Goal: Task Accomplishment & Management: Complete application form

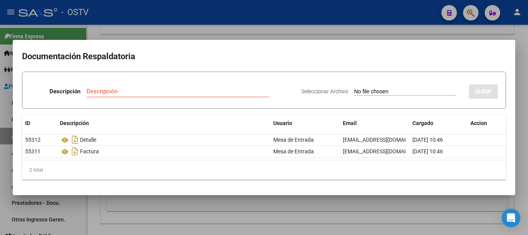
click at [306, 35] on div at bounding box center [264, 117] width 528 height 235
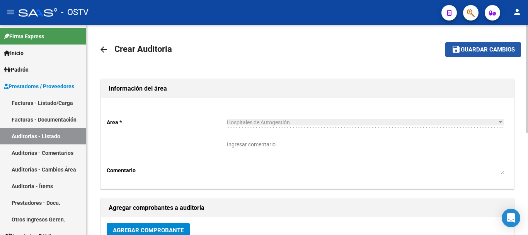
click at [473, 46] on span "save Guardar cambios" at bounding box center [483, 49] width 63 height 7
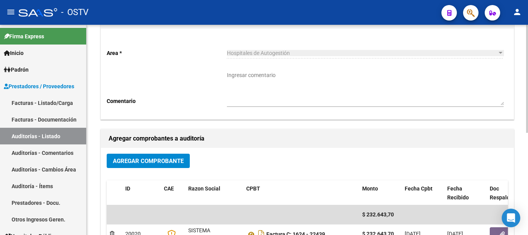
scroll to position [198, 0]
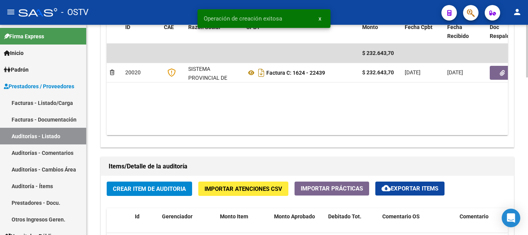
scroll to position [503, 0]
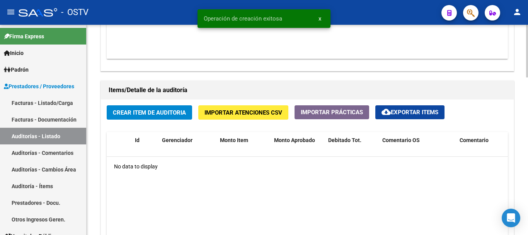
click at [159, 117] on button "Crear Item de Auditoria" at bounding box center [149, 112] width 85 height 14
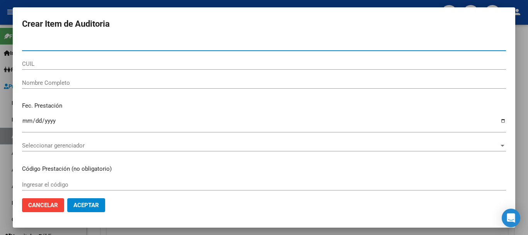
paste input "27366986"
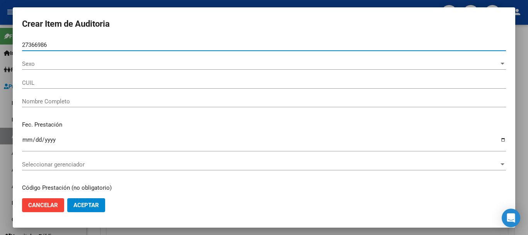
type input "27366986"
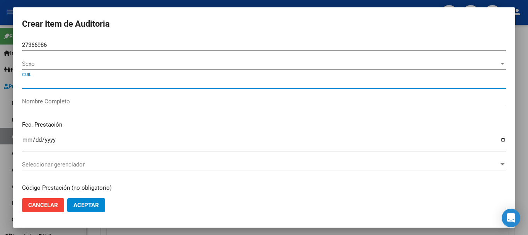
type input "27273669863"
type input "[PERSON_NAME] [PERSON_NAME]"
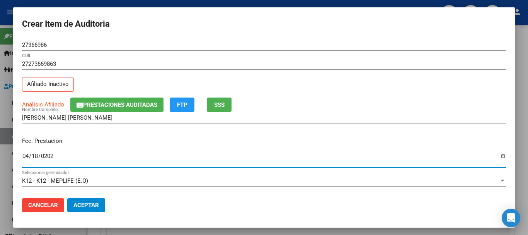
type input "[DATE]"
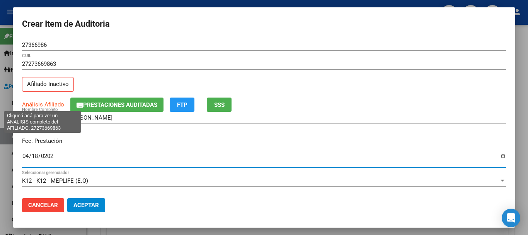
click at [53, 104] on span "Análisis Afiliado" at bounding box center [43, 104] width 42 height 7
type textarea "27273669863"
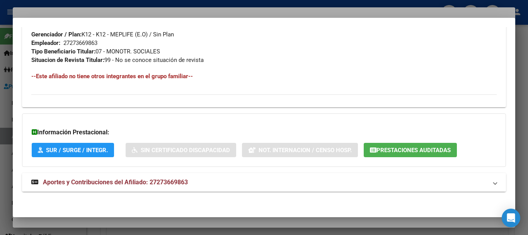
scroll to position [407, 0]
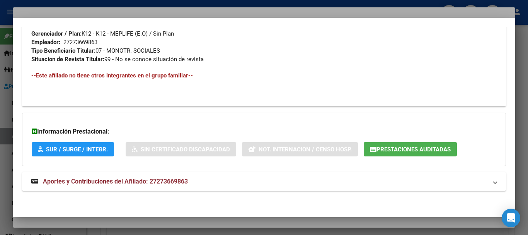
click at [202, 178] on mat-panel-title "Aportes y Contribuciones del Afiliado: 27273669863" at bounding box center [259, 181] width 456 height 9
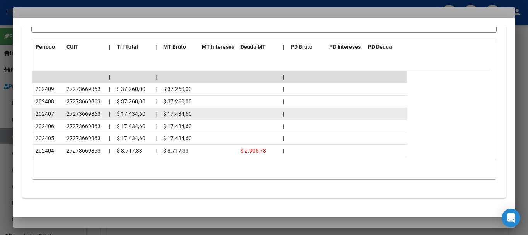
scroll to position [706, 0]
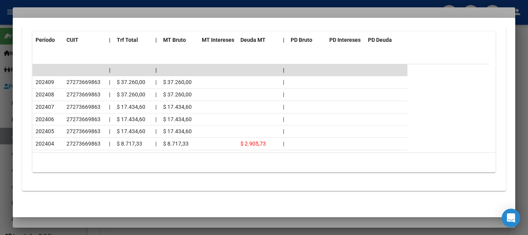
click at [128, 13] on div at bounding box center [264, 117] width 528 height 235
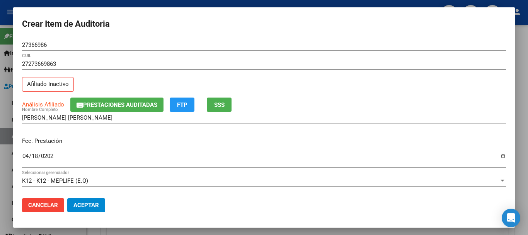
click at [245, 65] on input "27273669863" at bounding box center [264, 63] width 484 height 7
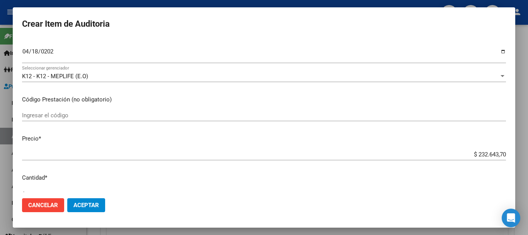
scroll to position [110, 0]
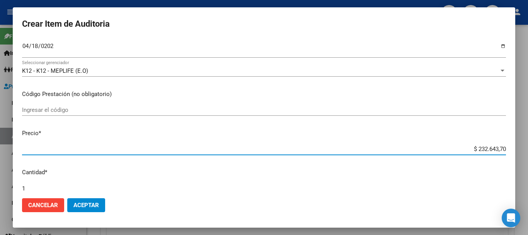
type input "$ 0,02"
type input "$ 0,29"
type input "$ 2,93"
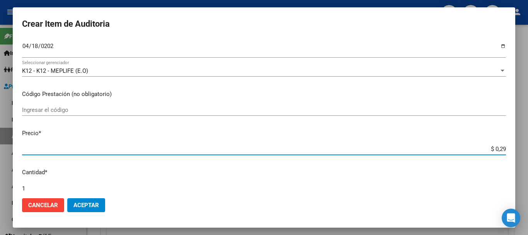
type input "$ 2,93"
type input "$ 29,37"
type input "$ 293,77"
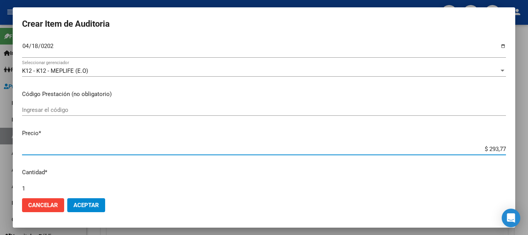
type input "$ 2.937,79"
type input "$ 29.377,93"
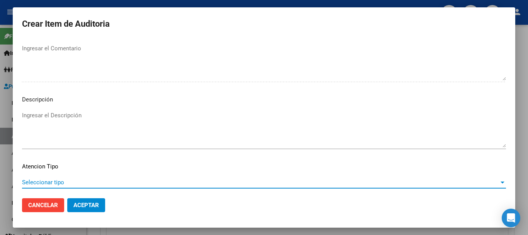
scroll to position [544, 0]
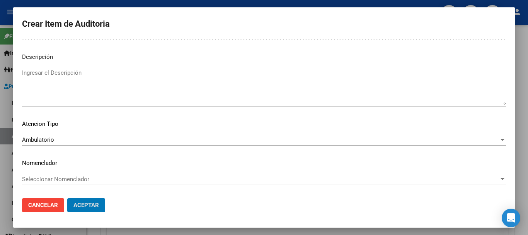
click at [67, 198] on button "Aceptar" at bounding box center [86, 205] width 38 height 14
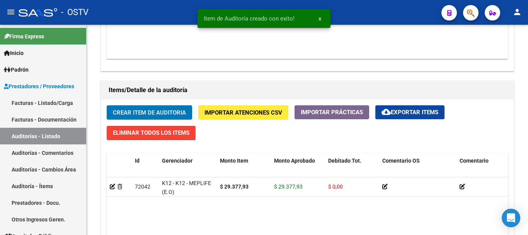
scroll to position [503, 0]
click at [107, 105] on button "Crear Item de Auditoria" at bounding box center [149, 112] width 85 height 14
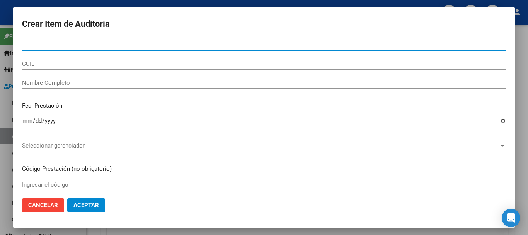
paste input "26014155"
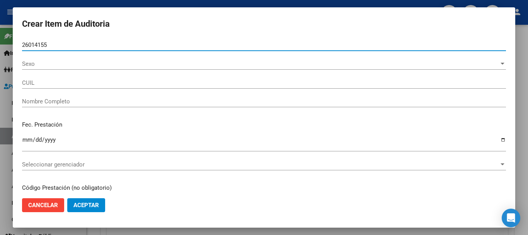
type input "26014155"
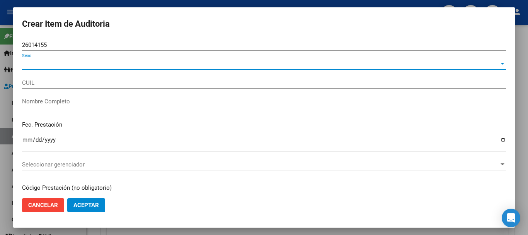
type input "20260141555"
type input "[PERSON_NAME] [PERSON_NAME]"
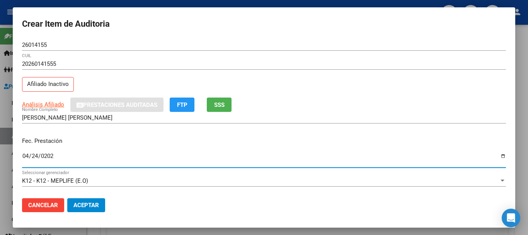
type input "[DATE]"
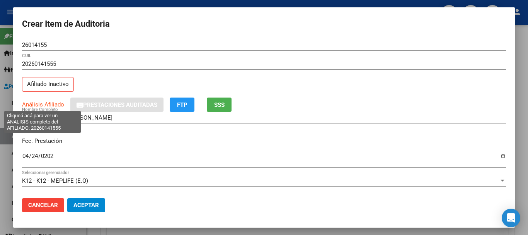
click at [53, 105] on span "Análisis Afiliado" at bounding box center [43, 104] width 42 height 7
type textarea "20260141555"
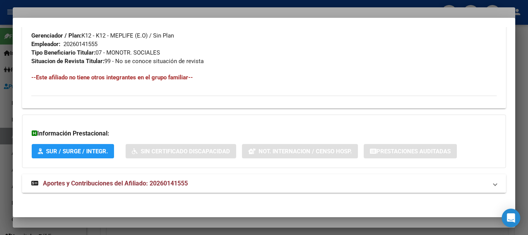
scroll to position [407, 0]
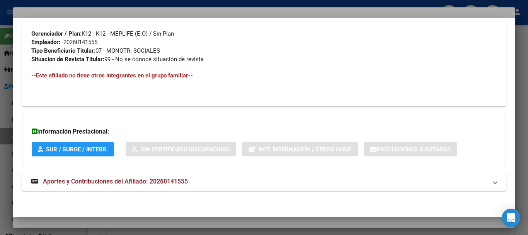
click at [116, 181] on span "Aportes y Contribuciones del Afiliado: 20260141555" at bounding box center [115, 181] width 145 height 7
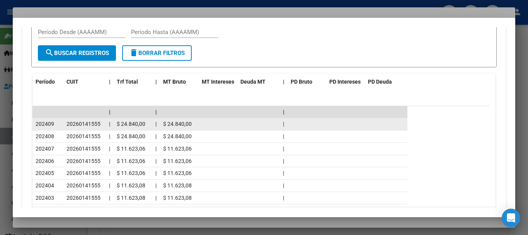
scroll to position [697, 0]
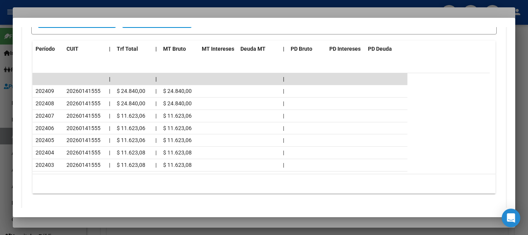
click at [98, 15] on div at bounding box center [264, 117] width 528 height 235
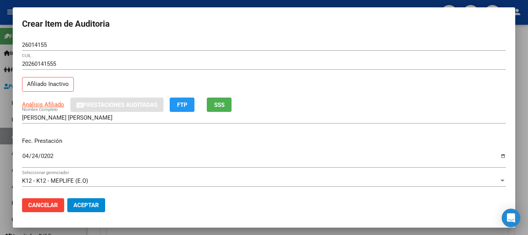
click at [267, 72] on div "20260141555 CUIL" at bounding box center [264, 67] width 484 height 19
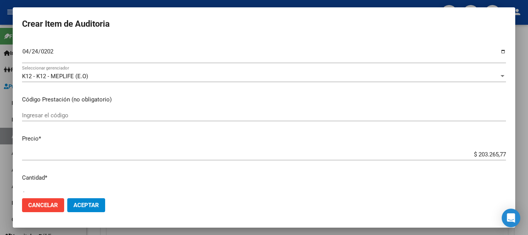
type input "$ 0,01"
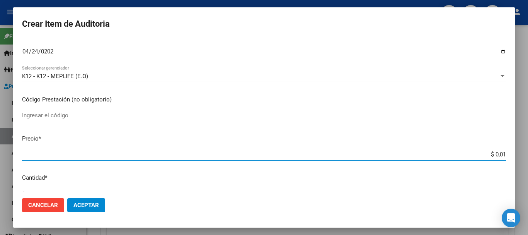
type input "$ 0,19"
type input "$ 1,99"
type input "$ 19,92"
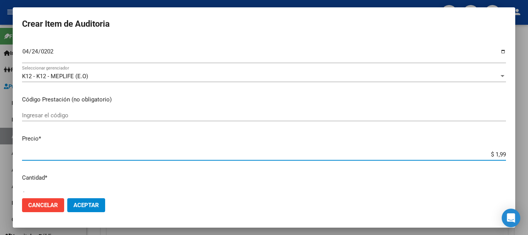
type input "$ 19,92"
type input "$ 199,26"
type input "$ 1.992,69"
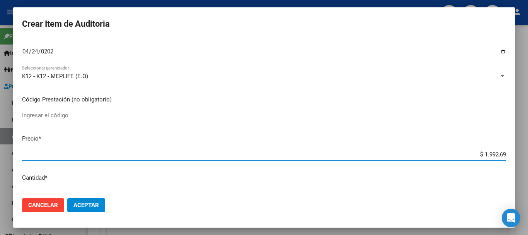
type input "$ 19.926,93"
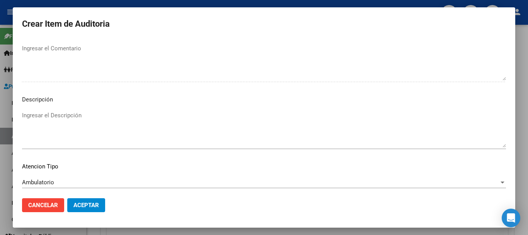
scroll to position [544, 0]
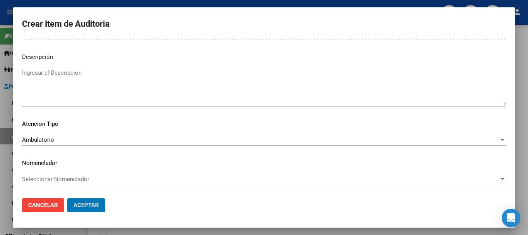
click at [67, 198] on button "Aceptar" at bounding box center [86, 205] width 38 height 14
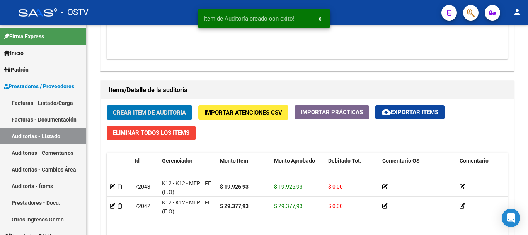
click at [107, 105] on button "Crear Item de Auditoria" at bounding box center [149, 112] width 85 height 14
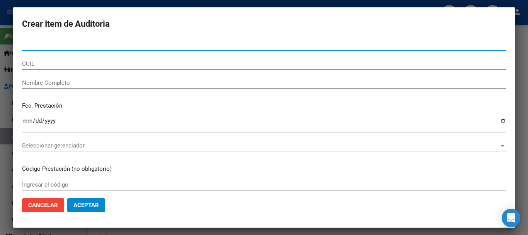
paste input "28124075"
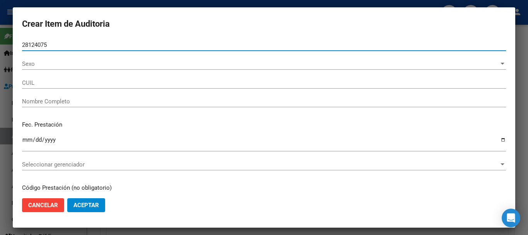
type input "28124075"
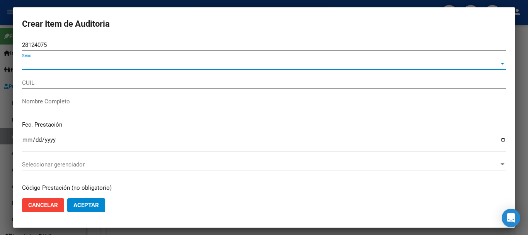
type input "28124075"
type input "27281240752"
type input "[PERSON_NAME] [PERSON_NAME]"
type input "27281240752"
type input "[PERSON_NAME] [PERSON_NAME]"
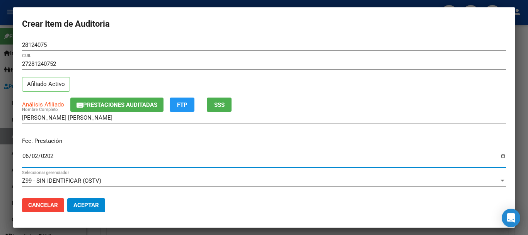
type input "[DATE]"
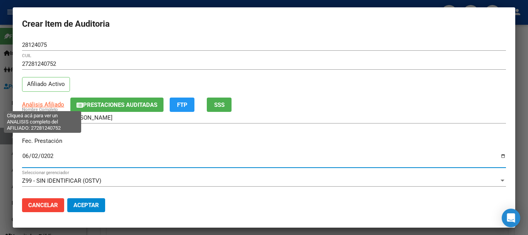
click at [45, 104] on span "Análisis Afiliado" at bounding box center [43, 104] width 42 height 7
type textarea "27281240752"
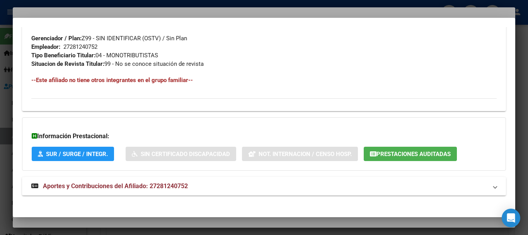
scroll to position [390, 0]
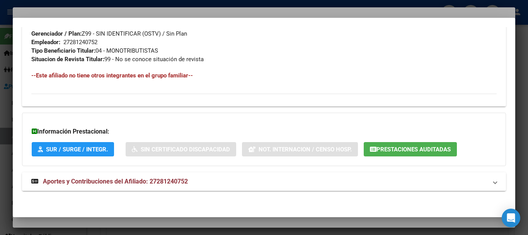
click at [148, 179] on span "Aportes y Contribuciones del Afiliado: 27281240752" at bounding box center [115, 181] width 145 height 7
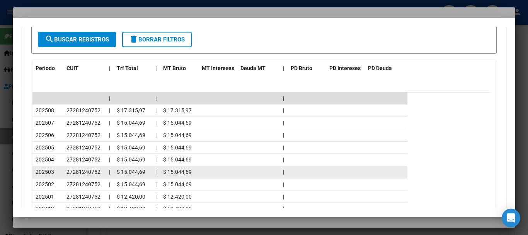
scroll to position [668, 0]
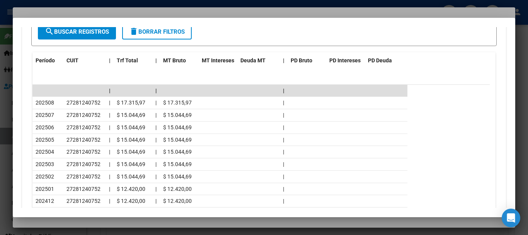
click at [132, 11] on div at bounding box center [264, 117] width 528 height 235
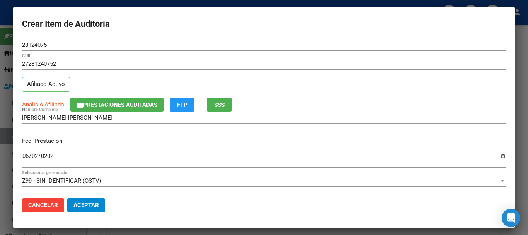
click at [321, 100] on div "Análisis Afiliado Prestaciones Auditadas FTP SSS" at bounding box center [264, 104] width 484 height 14
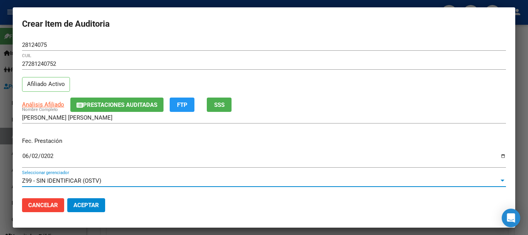
scroll to position [104, 0]
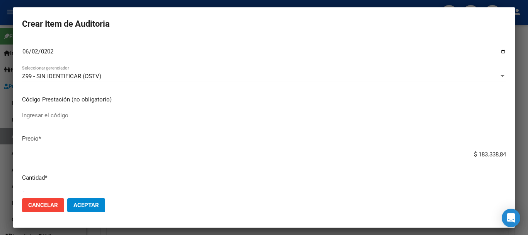
type input "$ 0,01"
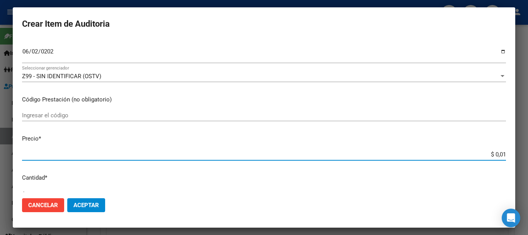
type input "$ 0,12"
type input "$ 1,23"
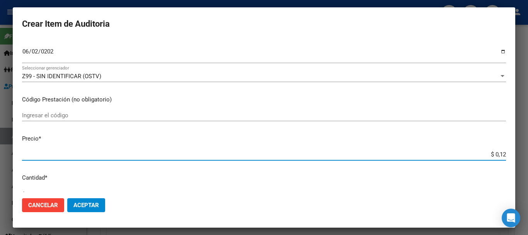
type input "$ 1,23"
type input "$ 12,38"
type input "$ 123,83"
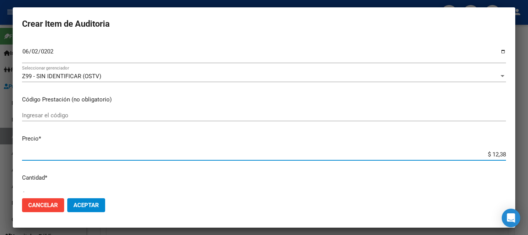
type input "$ 123,83"
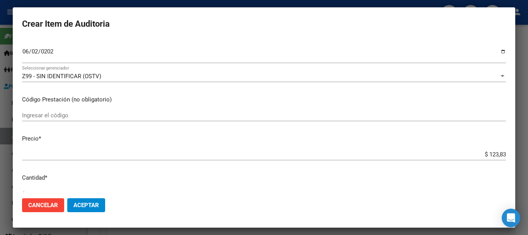
type input "$ 1.238,33"
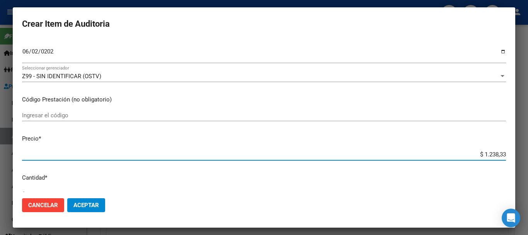
type input "$ 12.383,33"
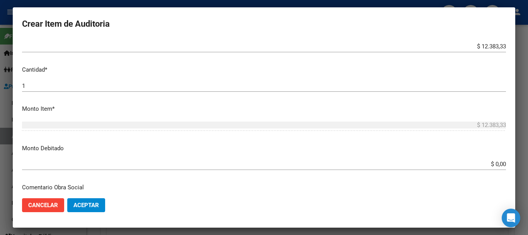
scroll to position [0, 0]
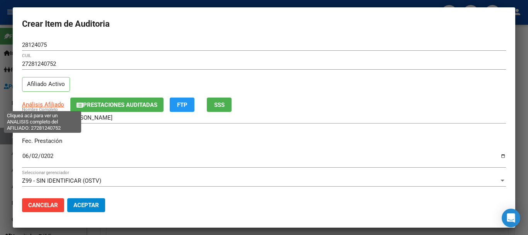
click at [48, 105] on span "Análisis Afiliado" at bounding box center [43, 104] width 42 height 7
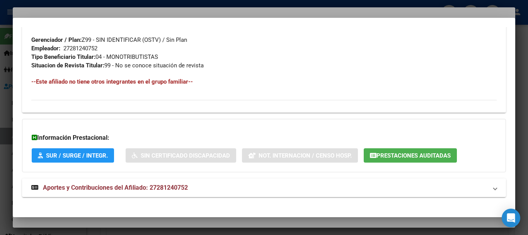
scroll to position [390, 0]
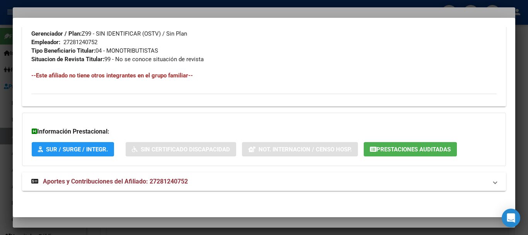
click at [111, 179] on span "Aportes y Contribuciones del Afiliado: 27281240752" at bounding box center [115, 181] width 145 height 7
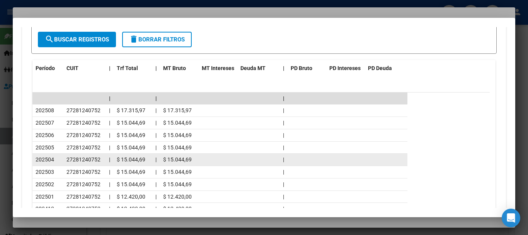
scroll to position [718, 0]
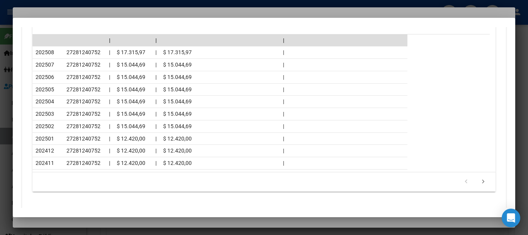
click at [85, 10] on div at bounding box center [264, 117] width 528 height 235
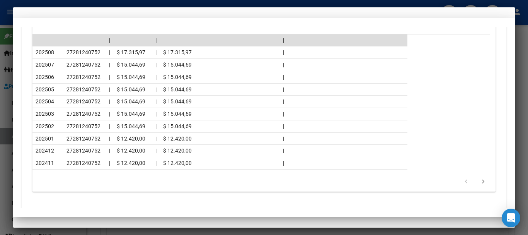
click at [318, 140] on div "Fec. Prestación [DATE] Ingresar la fecha" at bounding box center [264, 153] width 484 height 44
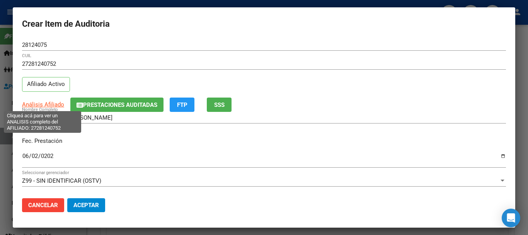
click at [43, 102] on span "Análisis Afiliado" at bounding box center [43, 104] width 42 height 7
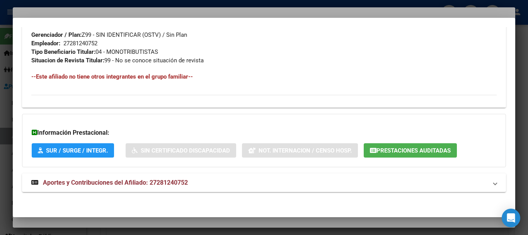
scroll to position [390, 0]
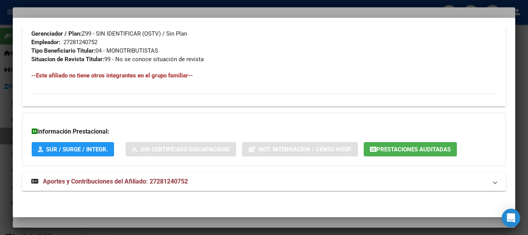
click at [114, 178] on span "Aportes y Contribuciones del Afiliado: 27281240752" at bounding box center [115, 181] width 145 height 7
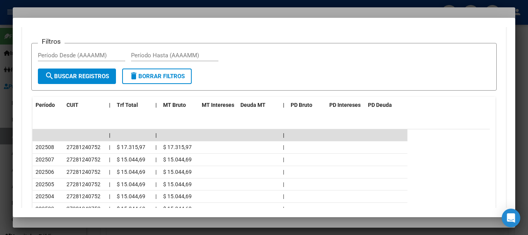
scroll to position [641, 0]
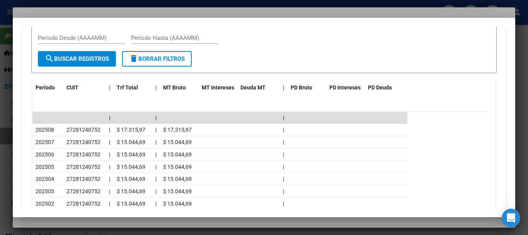
click at [100, 12] on div at bounding box center [264, 117] width 528 height 235
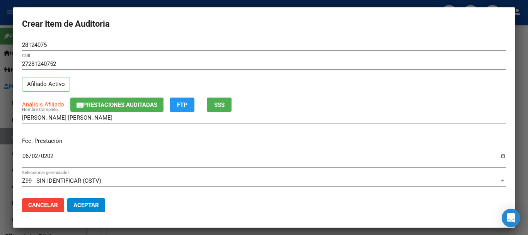
click at [319, 114] on input "[PERSON_NAME] [PERSON_NAME]" at bounding box center [264, 117] width 484 height 7
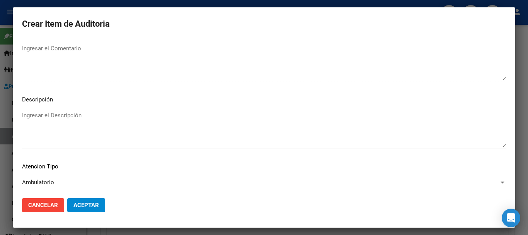
scroll to position [544, 0]
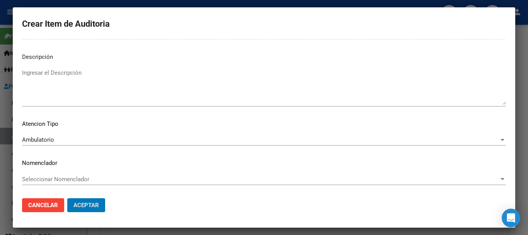
click at [67, 198] on button "Aceptar" at bounding box center [86, 205] width 38 height 14
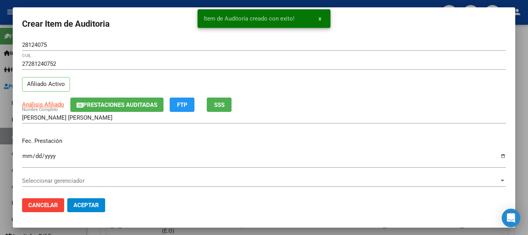
click at [107, 105] on button "Crear Item de Auditoria" at bounding box center [149, 112] width 85 height 14
type input "$ 170.955,51"
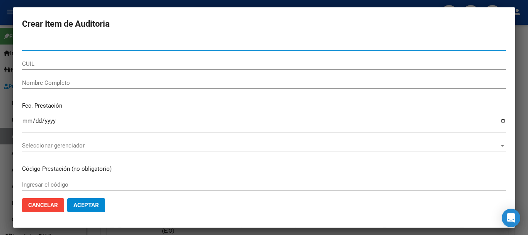
paste input "28124075"
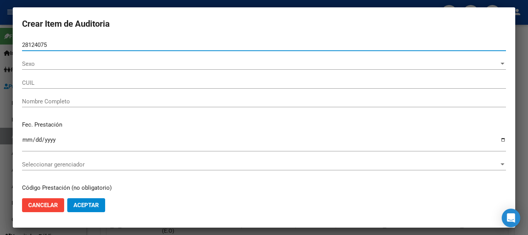
type input "28124075"
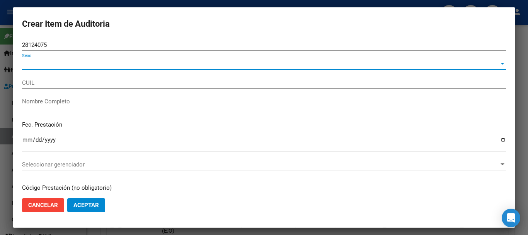
type input "28124075"
type input "27281240752"
type input "[PERSON_NAME] [PERSON_NAME]"
type input "27281240752"
type input "[PERSON_NAME] [PERSON_NAME]"
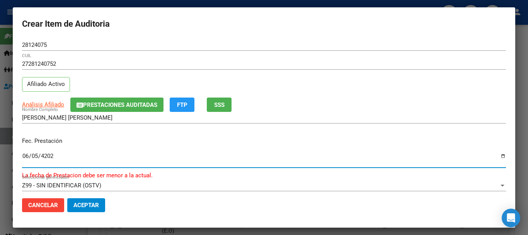
type input "[DATE]"
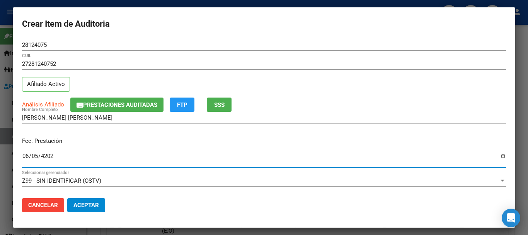
scroll to position [104, 0]
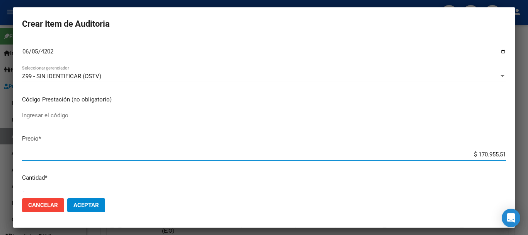
type input "$ 0,01"
type input "$ 0,12"
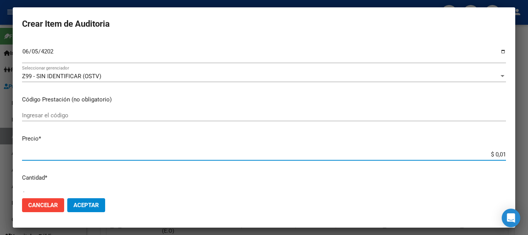
type input "$ 0,12"
type input "$ 1,23"
type input "$ 12,38"
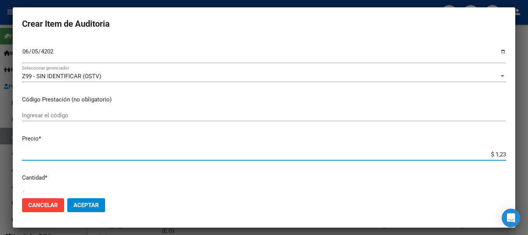
type input "$ 12,38"
type input "$ 123,83"
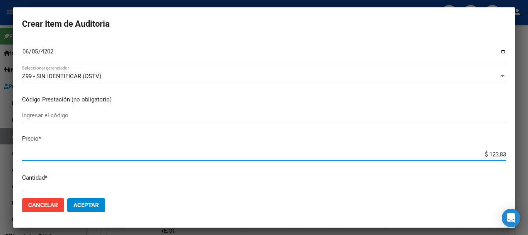
type input "$ 1.238,33"
type input "$ 12.383,33"
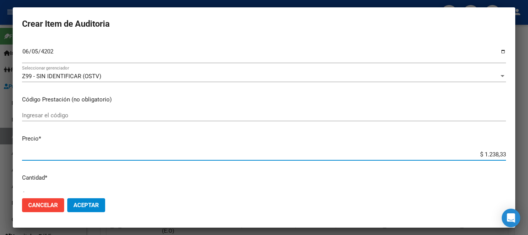
type input "$ 12.383,33"
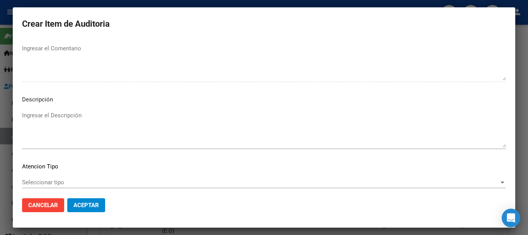
scroll to position [544, 0]
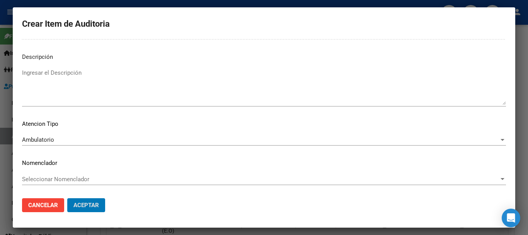
click at [67, 198] on button "Aceptar" at bounding box center [86, 205] width 38 height 14
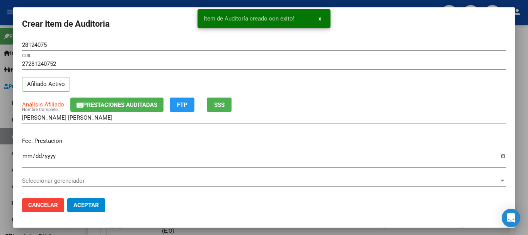
click at [107, 105] on button "Crear Item de Auditoria" at bounding box center [149, 112] width 85 height 14
type input "$ 158.572,18"
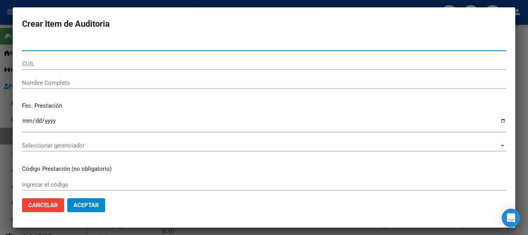
paste input "28124075"
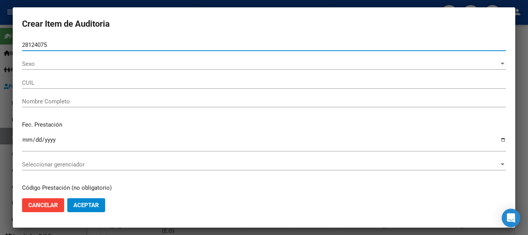
type input "28124075"
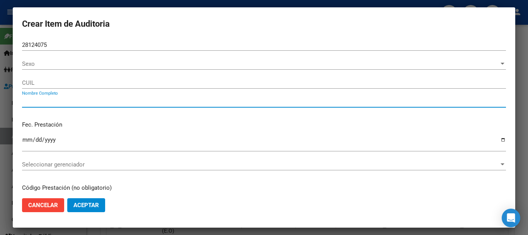
type input "28124075"
type input "27281240752"
type input "[PERSON_NAME] [PERSON_NAME]"
type input "27281240752"
type input "[PERSON_NAME] [PERSON_NAME]"
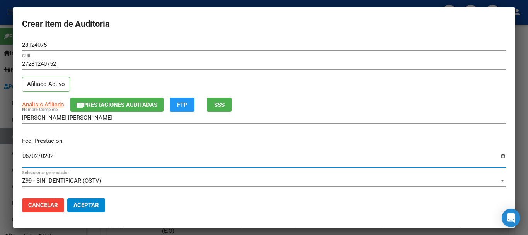
type input "[DATE]"
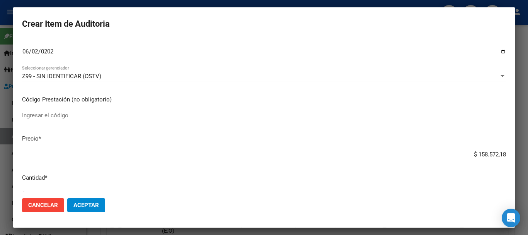
scroll to position [110, 0]
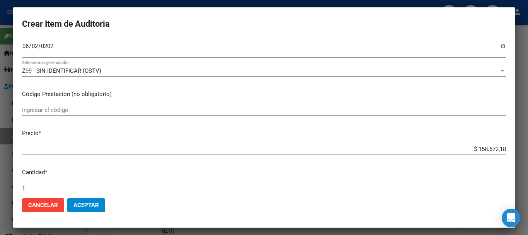
type input "$ 0,01"
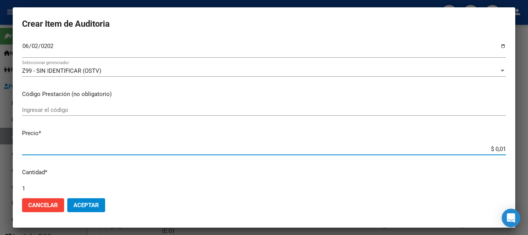
type input "$ 0,12"
type input "$ 1,23"
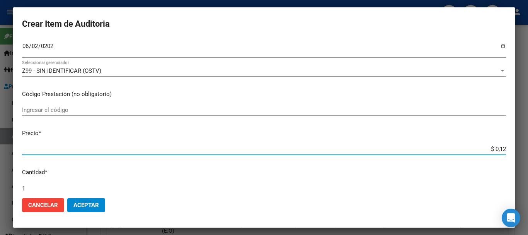
type input "$ 1,23"
type input "$ 12,38"
type input "$ 123,83"
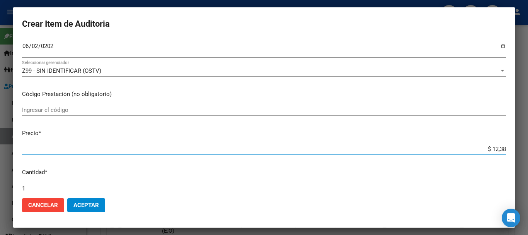
type input "$ 123,83"
type input "$ 1.238,33"
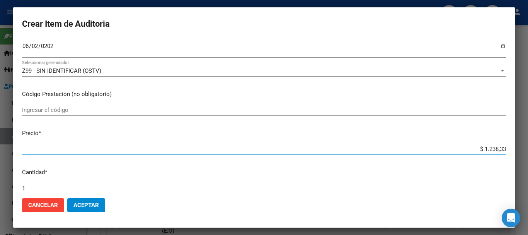
type input "$ 12.383,33"
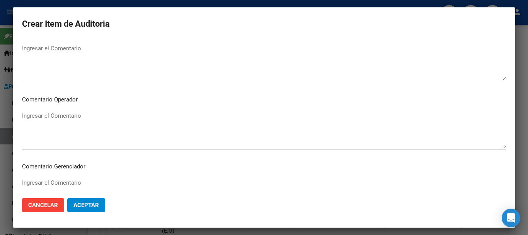
scroll to position [501, 0]
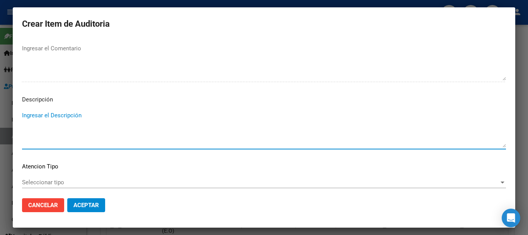
type textarea "A"
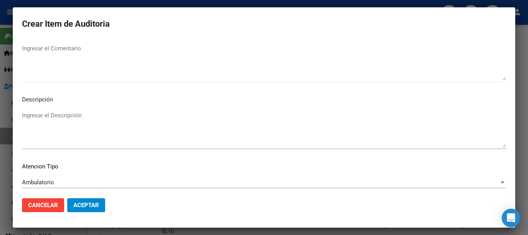
scroll to position [544, 0]
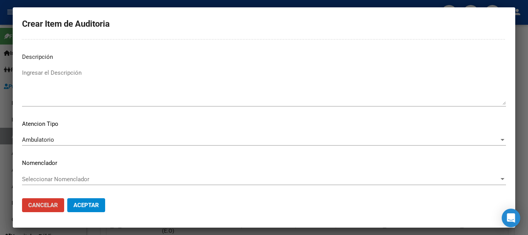
click at [67, 198] on button "Aceptar" at bounding box center [86, 205] width 38 height 14
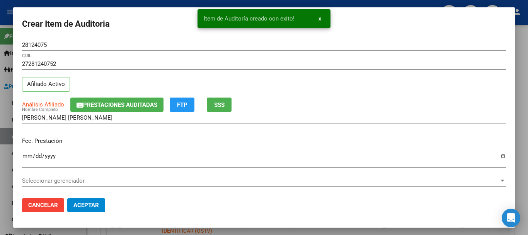
click at [107, 105] on button "Crear Item de Auditoria" at bounding box center [149, 112] width 85 height 14
type input "$ 146.188,85"
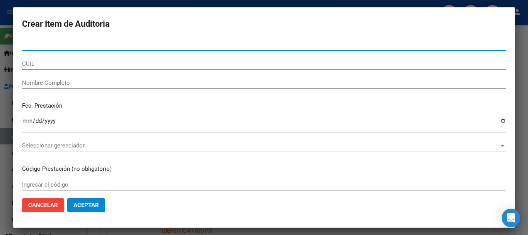
paste input "58169277"
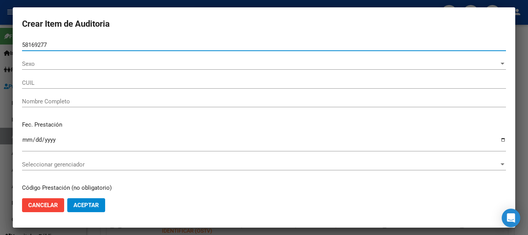
type input "58169277"
type input "20581692774"
type input "58169277"
type input "20581692774"
type input "[PERSON_NAME]"
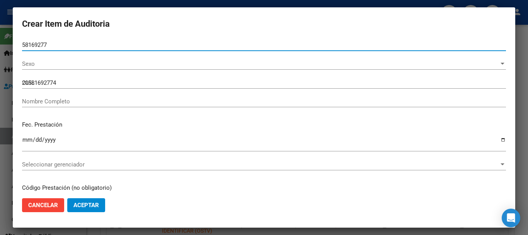
type input "[PERSON_NAME]"
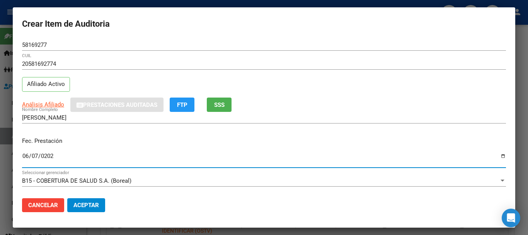
type input "[DATE]"
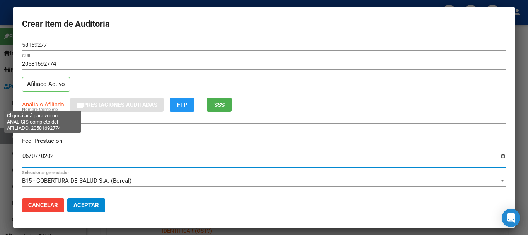
click at [41, 105] on span "Análisis Afiliado" at bounding box center [43, 104] width 42 height 7
type textarea "20581692774"
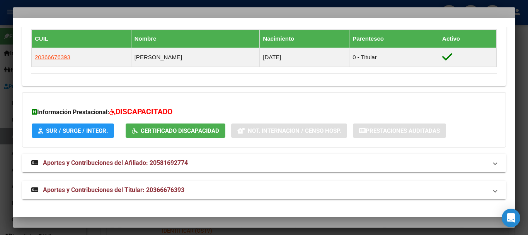
click at [181, 190] on span "Aportes y Contribuciones del Titular: 20366676393" at bounding box center [114, 189] width 142 height 7
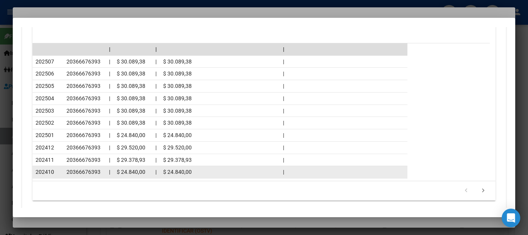
scroll to position [752, 0]
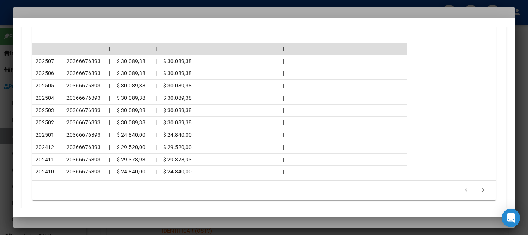
click at [85, 11] on div at bounding box center [264, 117] width 528 height 235
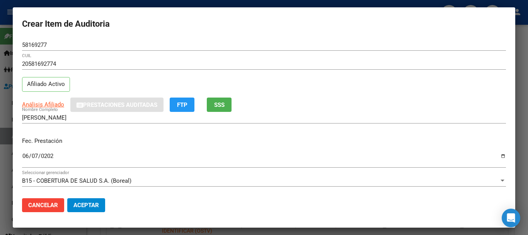
click at [219, 84] on div "20581692774 CUIL Afiliado Activo" at bounding box center [264, 77] width 484 height 39
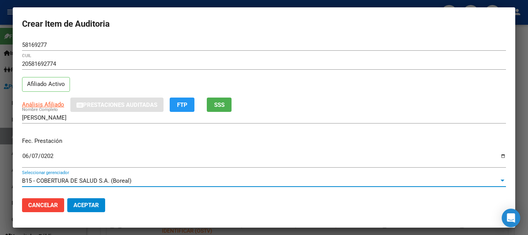
scroll to position [104, 0]
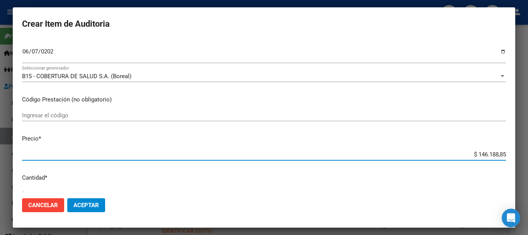
type input "$ 0,02"
type input "$ 0,21"
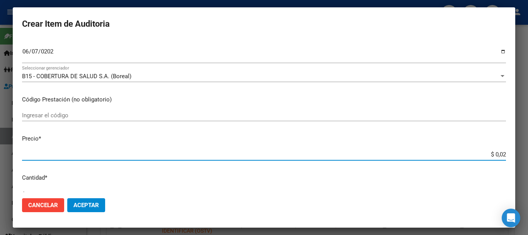
type input "$ 0,21"
type input "$ 2,10"
type input "$ 21,06"
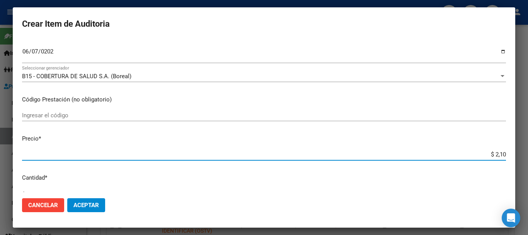
type input "$ 21,06"
type input "$ 210,68"
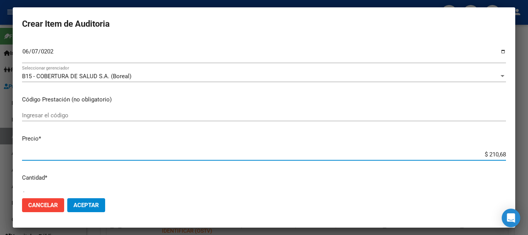
type input "$ 2.106,80"
type input "$ 21.068,05"
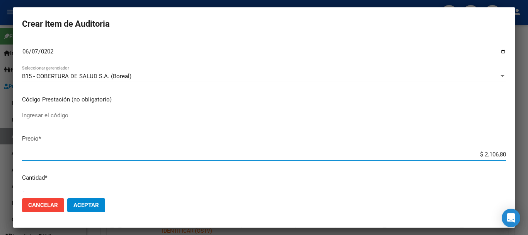
type input "$ 21.068,05"
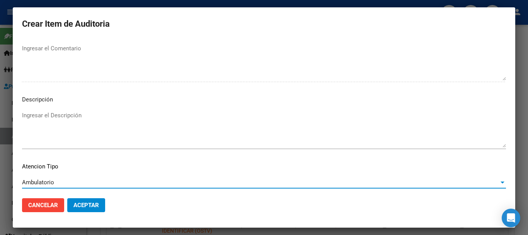
scroll to position [544, 0]
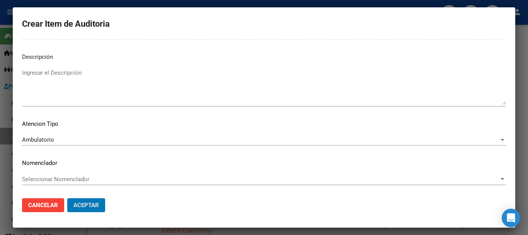
click at [67, 198] on button "Aceptar" at bounding box center [86, 205] width 38 height 14
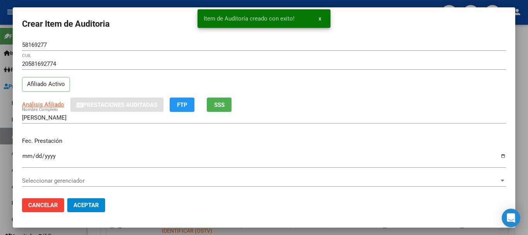
click at [107, 105] on button "Crear Item de Auditoria" at bounding box center [149, 112] width 85 height 14
type input "$ 125.120,80"
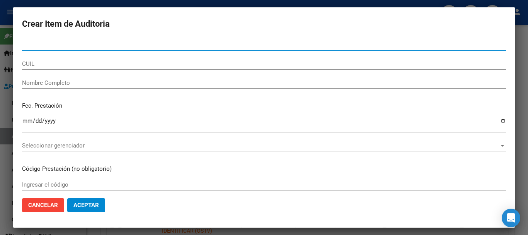
paste input "58169277"
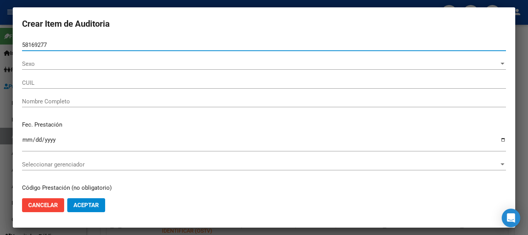
type input "58169277"
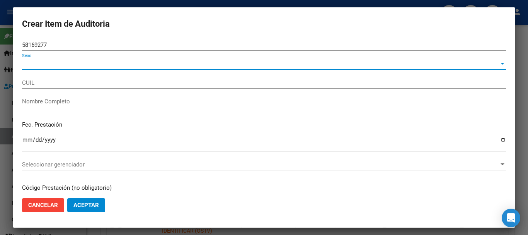
type input "58169277"
type input "20581692774"
type input "[PERSON_NAME]"
type input "20581692774"
type input "[PERSON_NAME]"
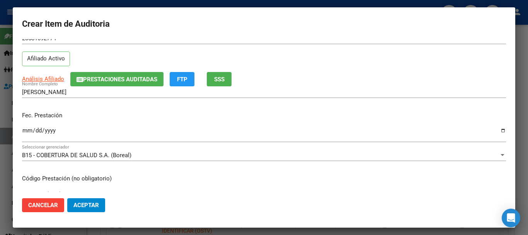
scroll to position [0, 0]
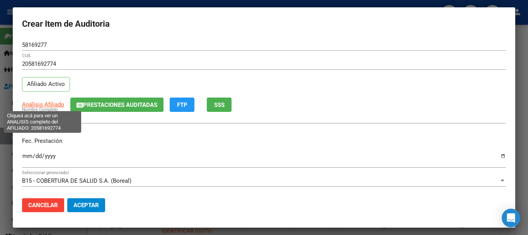
click at [52, 103] on span "Análisis Afiliado" at bounding box center [43, 104] width 42 height 7
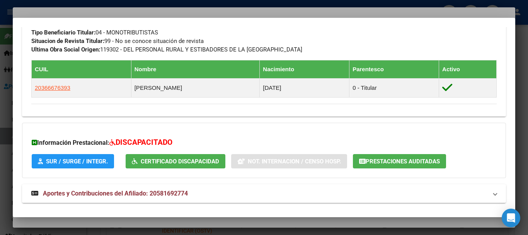
scroll to position [424, 0]
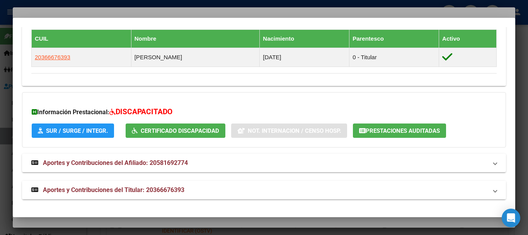
click at [124, 188] on span "Aportes y Contribuciones del Titular: 20366676393" at bounding box center [114, 189] width 142 height 7
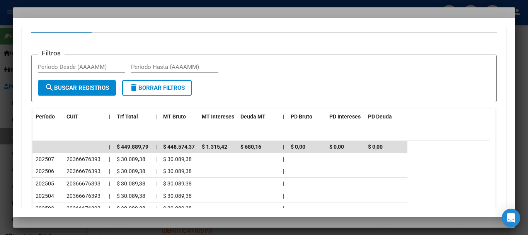
scroll to position [772, 0]
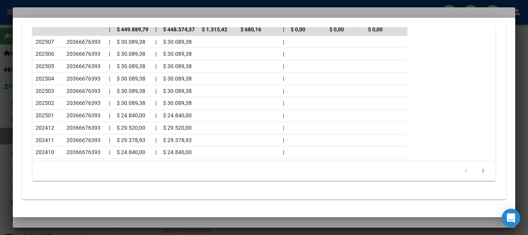
click at [113, 10] on div at bounding box center [264, 117] width 528 height 235
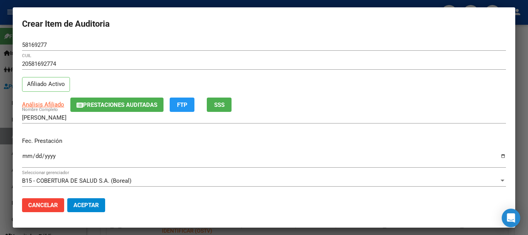
click at [278, 56] on div "58169277 Nro Documento" at bounding box center [264, 48] width 484 height 19
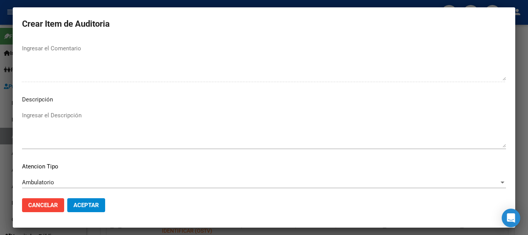
scroll to position [544, 0]
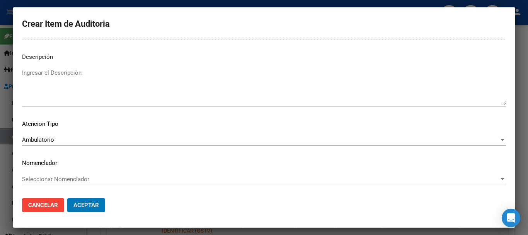
click at [67, 198] on button "Aceptar" at bounding box center [86, 205] width 38 height 14
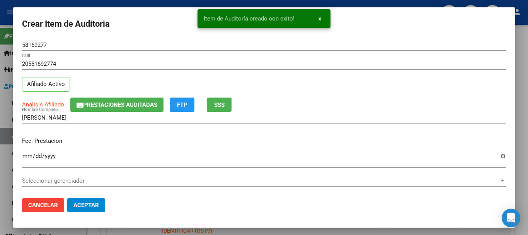
click at [107, 105] on button "Crear Item de Auditoria" at bounding box center [149, 112] width 85 height 14
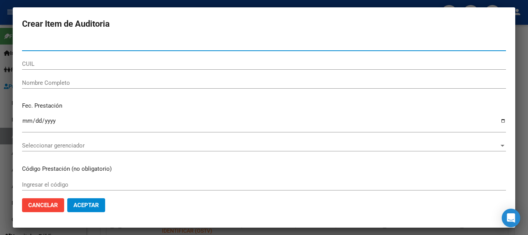
paste input "58169277"
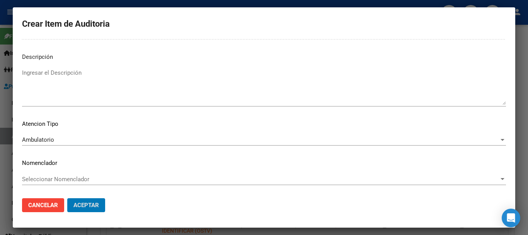
click at [67, 198] on button "Aceptar" at bounding box center [86, 205] width 38 height 14
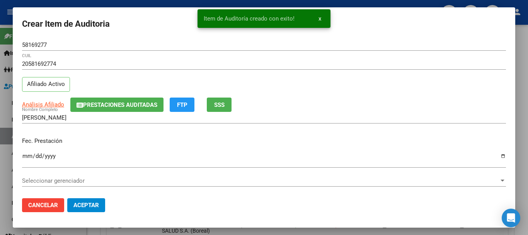
click at [525, 108] on div at bounding box center [264, 117] width 528 height 235
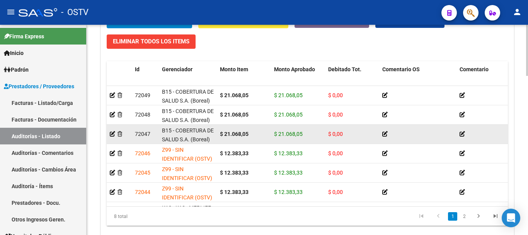
scroll to position [619, 0]
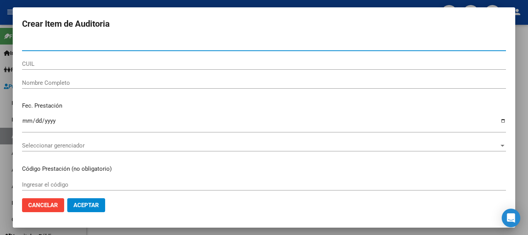
paste input "58169277"
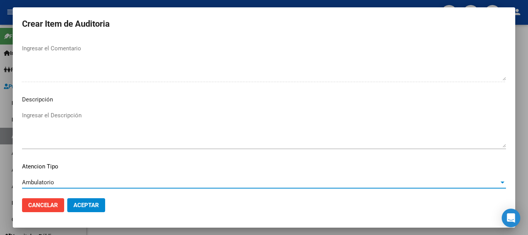
scroll to position [544, 0]
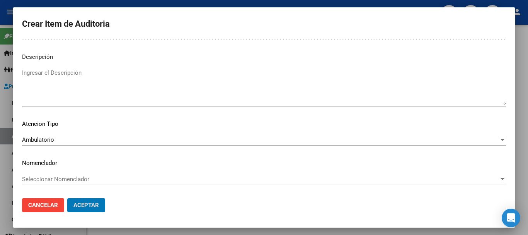
click at [67, 198] on button "Aceptar" at bounding box center [86, 205] width 38 height 14
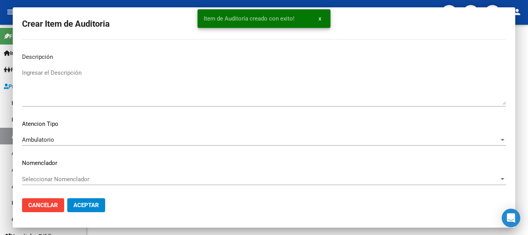
scroll to position [486, 0]
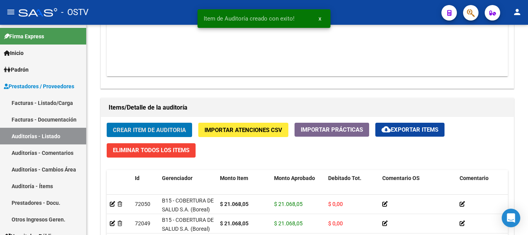
click at [107, 123] on button "Crear Item de Auditoria" at bounding box center [149, 130] width 85 height 14
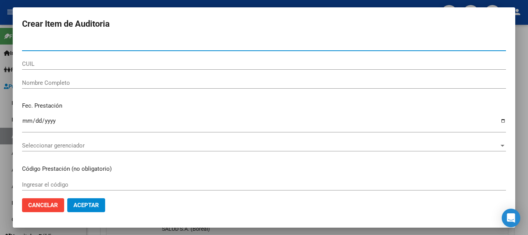
paste input "28124075"
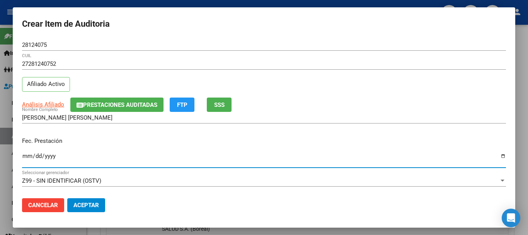
click at [143, 106] on span "Prestaciones Auditadas" at bounding box center [120, 104] width 74 height 7
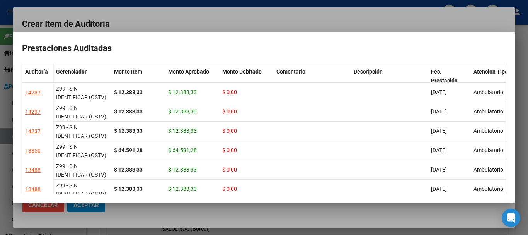
click at [187, 25] on div at bounding box center [264, 117] width 528 height 235
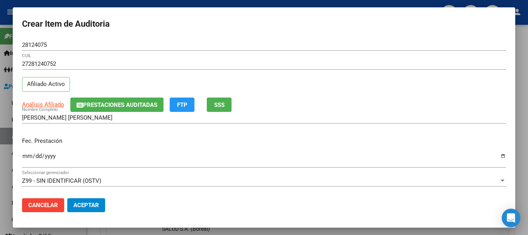
click at [375, 121] on div "[PERSON_NAME] [PERSON_NAME] Nombre Completo" at bounding box center [264, 118] width 484 height 12
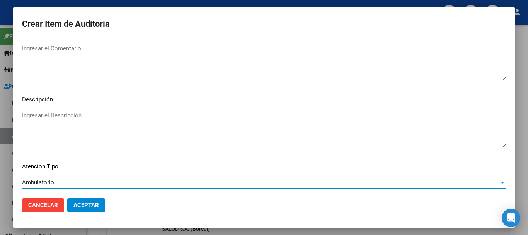
scroll to position [544, 0]
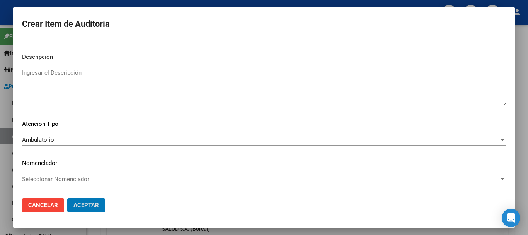
click at [67, 198] on button "Aceptar" at bounding box center [86, 205] width 38 height 14
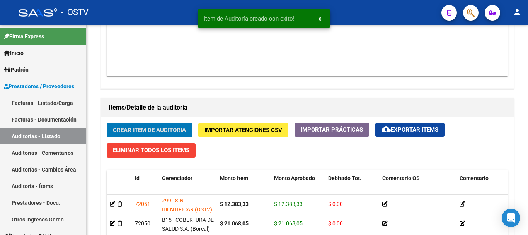
click at [107, 123] on button "Crear Item de Auditoria" at bounding box center [149, 130] width 85 height 14
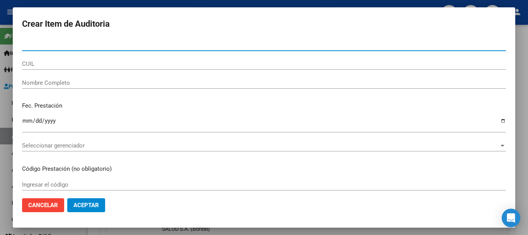
paste input "28124075"
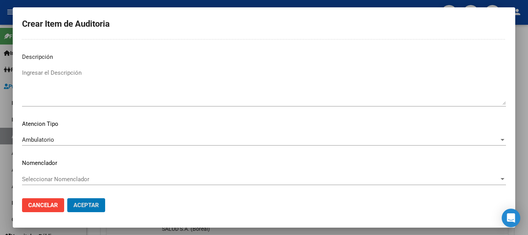
click at [67, 198] on button "Aceptar" at bounding box center [86, 205] width 38 height 14
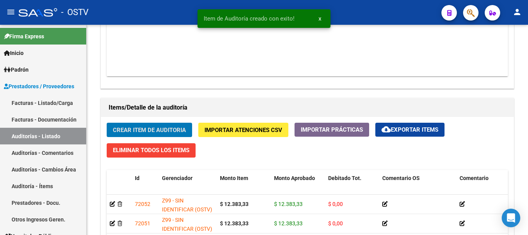
click at [107, 123] on button "Crear Item de Auditoria" at bounding box center [149, 130] width 85 height 14
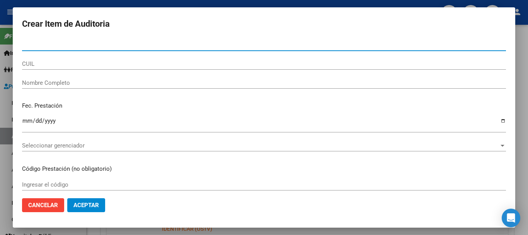
paste input "28124075"
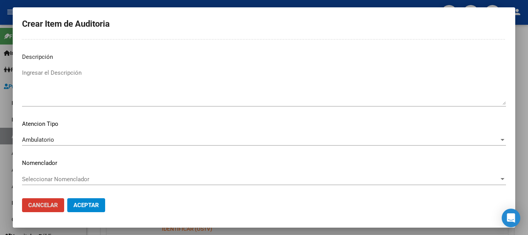
click at [67, 198] on button "Aceptar" at bounding box center [86, 205] width 38 height 14
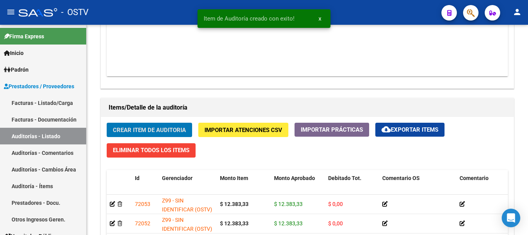
click at [107, 123] on button "Crear Item de Auditoria" at bounding box center [149, 130] width 85 height 14
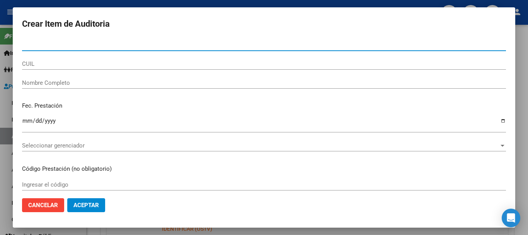
paste input "28124075"
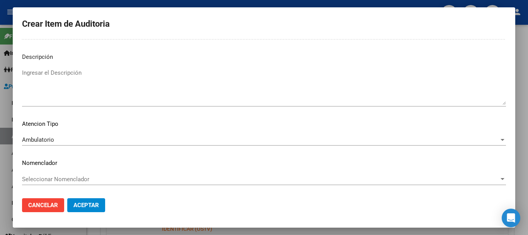
scroll to position [0, 0]
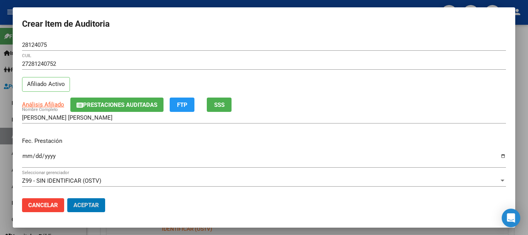
click at [67, 198] on button "Aceptar" at bounding box center [86, 205] width 38 height 14
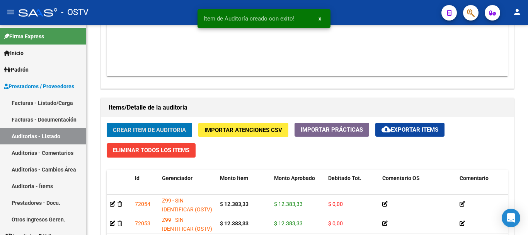
click at [107, 123] on button "Crear Item de Auditoria" at bounding box center [149, 130] width 85 height 14
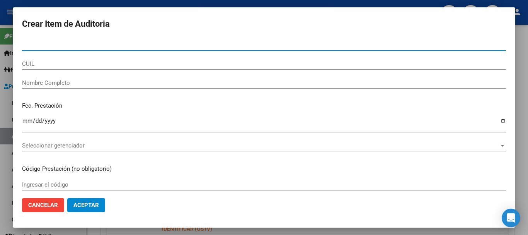
paste input "28124075"
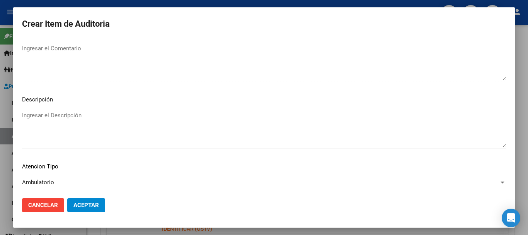
scroll to position [544, 0]
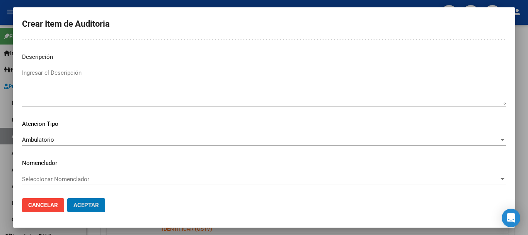
click at [67, 198] on button "Aceptar" at bounding box center [86, 205] width 38 height 14
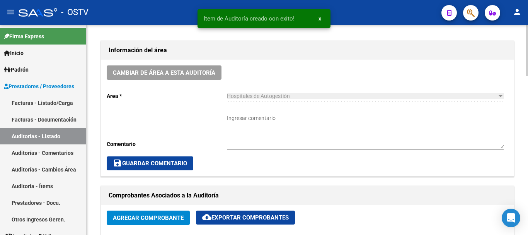
scroll to position [215, 0]
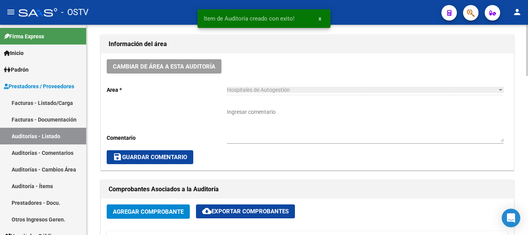
click at [268, 127] on textarea "Ingresar comentario" at bounding box center [365, 125] width 277 height 34
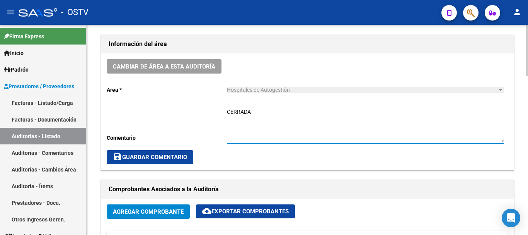
click at [175, 150] on button "save Guardar Comentario" at bounding box center [150, 157] width 87 height 14
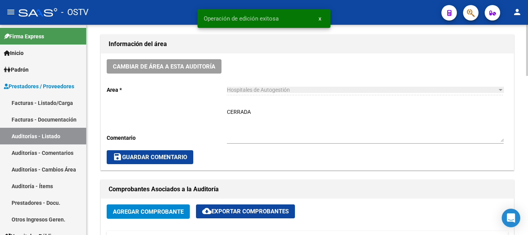
scroll to position [0, 0]
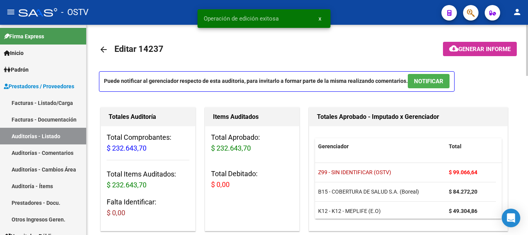
click at [99, 48] on mat-icon "arrow_back" at bounding box center [103, 49] width 9 height 9
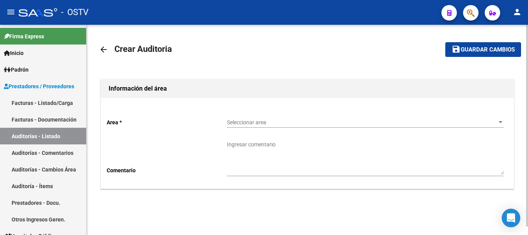
click at [230, 121] on span "Seleccionar area" at bounding box center [362, 122] width 270 height 7
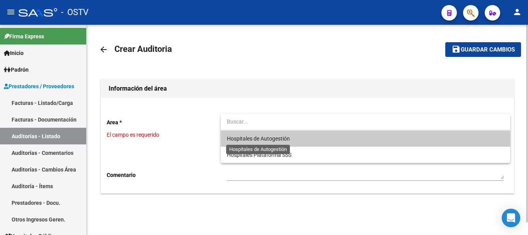
click at [241, 138] on span "Hospitales de Autogestión" at bounding box center [258, 138] width 63 height 6
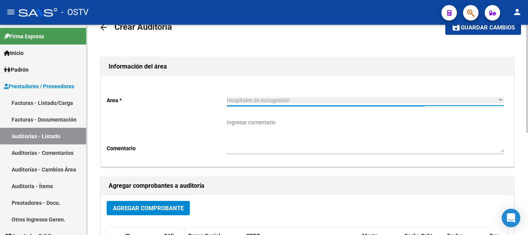
scroll to position [77, 0]
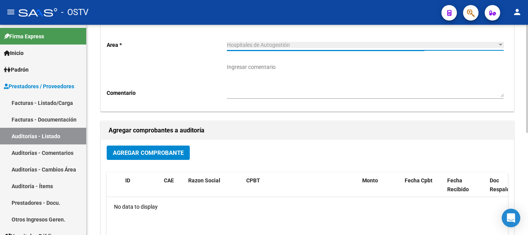
click at [176, 156] on button "Agregar Comprobante" at bounding box center [148, 152] width 83 height 14
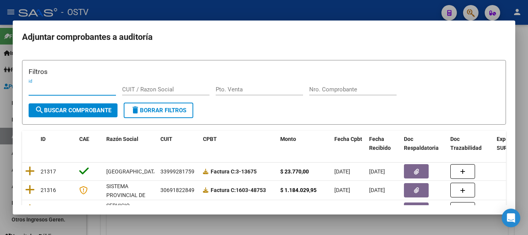
click at [338, 90] on input "Nro. Comprobante" at bounding box center [352, 89] width 87 height 7
paste input "161496"
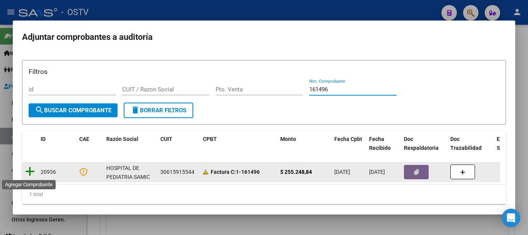
click at [31, 171] on icon at bounding box center [30, 171] width 10 height 11
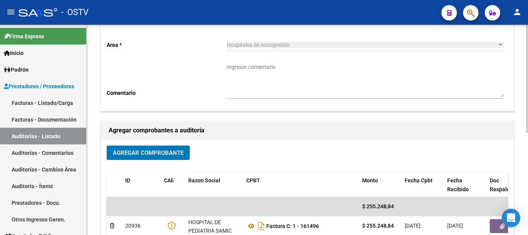
scroll to position [198, 0]
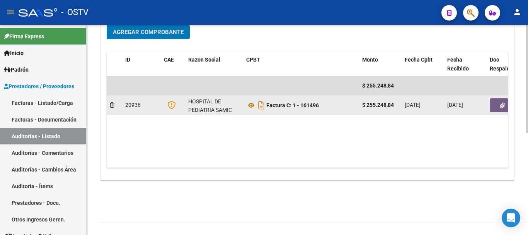
click at [499, 103] on button "button" at bounding box center [502, 105] width 25 height 14
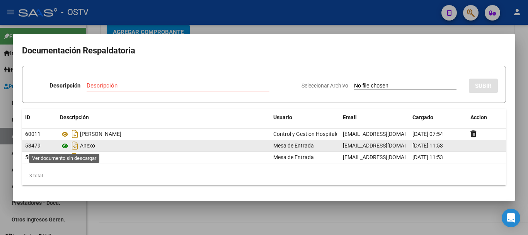
click at [64, 147] on icon at bounding box center [65, 145] width 10 height 9
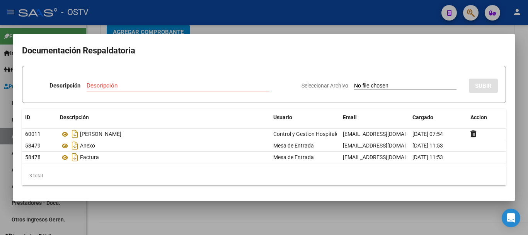
click at [207, 27] on div at bounding box center [264, 117] width 528 height 235
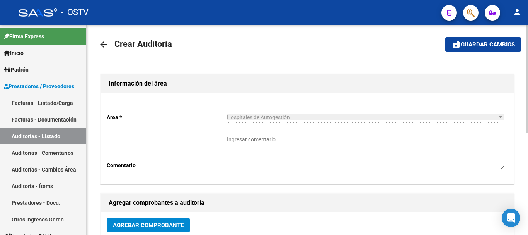
scroll to position [5, 0]
click at [105, 47] on mat-icon "arrow_back" at bounding box center [103, 44] width 9 height 9
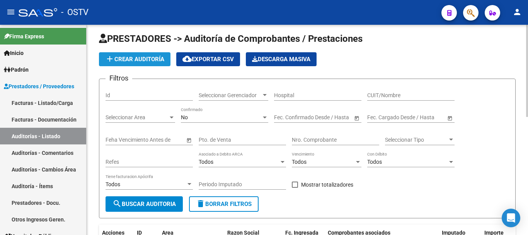
click at [148, 60] on span "add Crear Auditoría" at bounding box center [134, 59] width 59 height 7
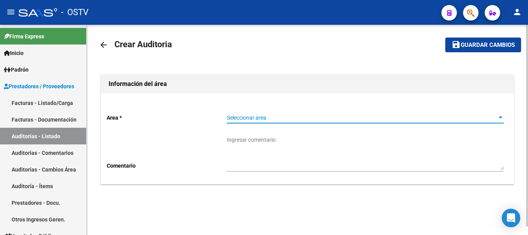
click at [264, 117] on span "Seleccionar area" at bounding box center [362, 118] width 270 height 7
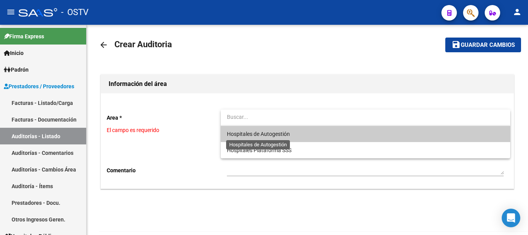
click at [262, 131] on span "Hospitales de Autogestión" at bounding box center [258, 134] width 63 height 6
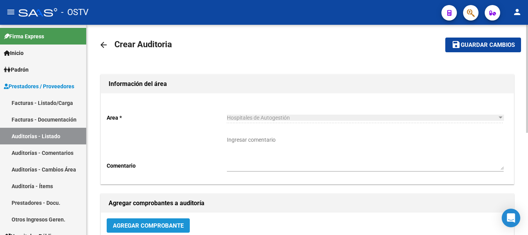
click at [183, 225] on span "Agregar Comprobante" at bounding box center [148, 225] width 71 height 7
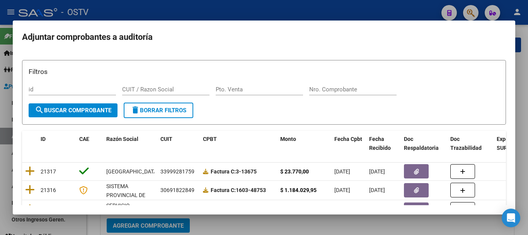
click at [346, 94] on div "Nro. Comprobante" at bounding box center [352, 90] width 87 height 12
paste input "3834"
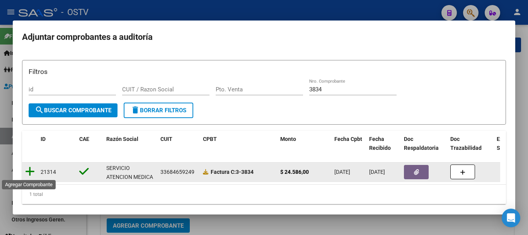
click at [29, 175] on icon at bounding box center [30, 171] width 10 height 11
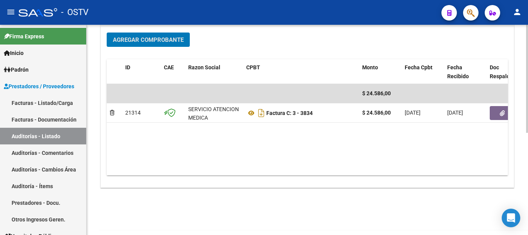
scroll to position [198, 0]
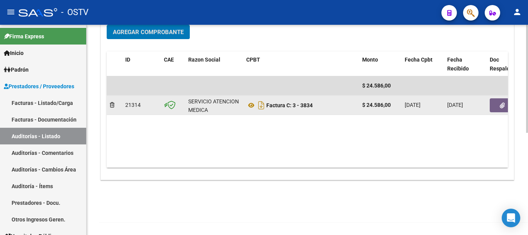
click at [501, 107] on icon "button" at bounding box center [502, 106] width 5 height 6
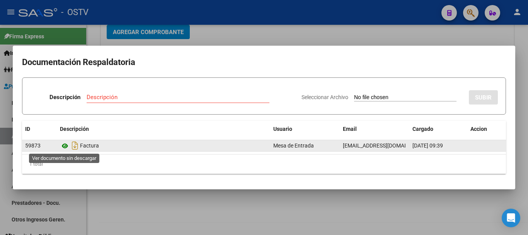
click at [63, 145] on icon at bounding box center [65, 145] width 10 height 9
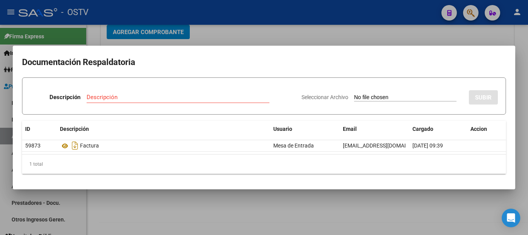
click at [215, 33] on div at bounding box center [264, 117] width 528 height 235
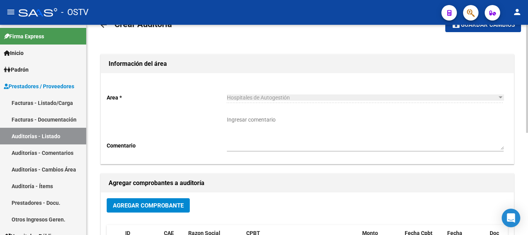
scroll to position [0, 0]
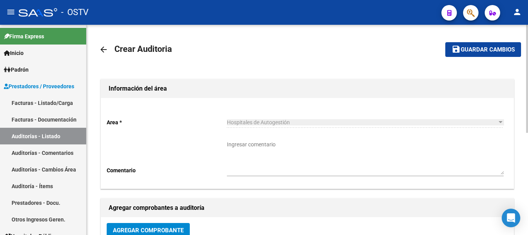
click at [487, 46] on span "Guardar cambios" at bounding box center [488, 49] width 54 height 7
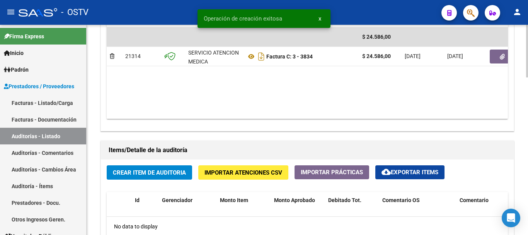
scroll to position [438, 0]
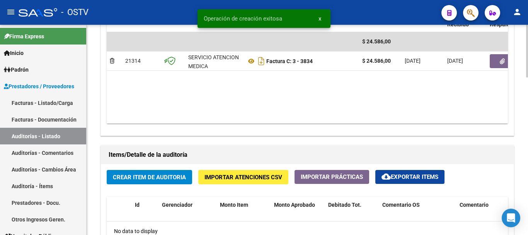
click at [173, 176] on span "Crear Item de Auditoria" at bounding box center [149, 177] width 73 height 7
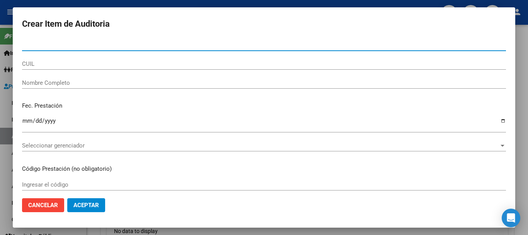
paste input "44022054"
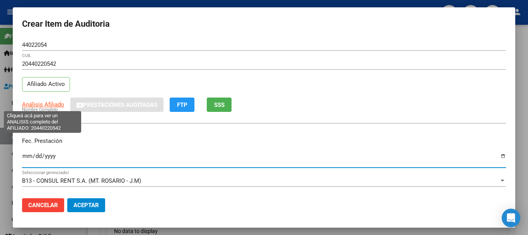
click at [53, 103] on span "Análisis Afiliado" at bounding box center [43, 104] width 42 height 7
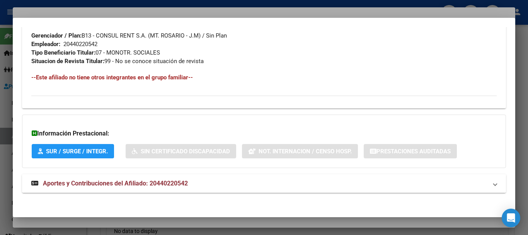
scroll to position [390, 0]
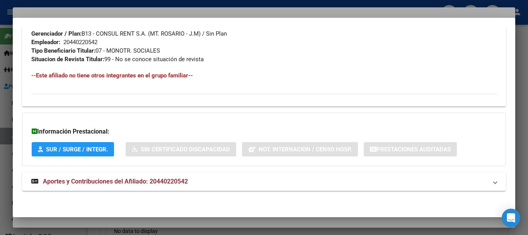
click at [133, 182] on span "Aportes y Contribuciones del Afiliado: 20440220542" at bounding box center [115, 181] width 145 height 7
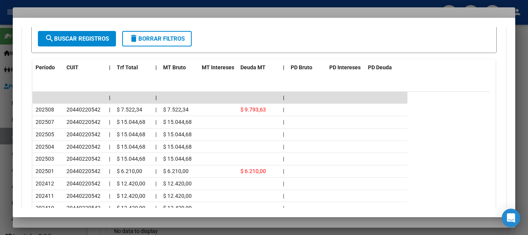
scroll to position [680, 0]
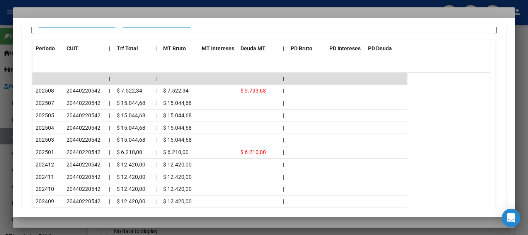
click at [133, 12] on div at bounding box center [264, 117] width 528 height 235
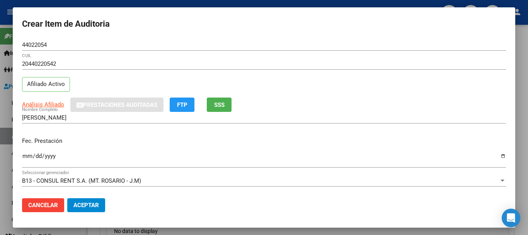
click at [319, 92] on div "20440220542 CUIL Afiliado Activo" at bounding box center [264, 77] width 484 height 39
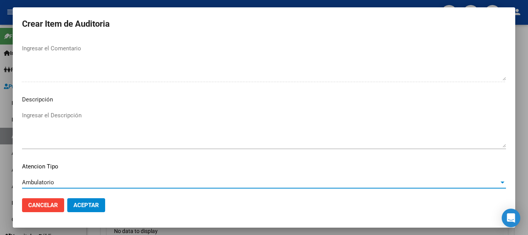
scroll to position [544, 0]
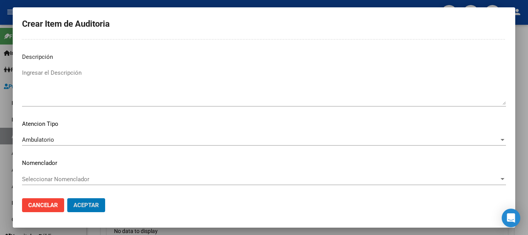
click at [67, 198] on button "Aceptar" at bounding box center [86, 205] width 38 height 14
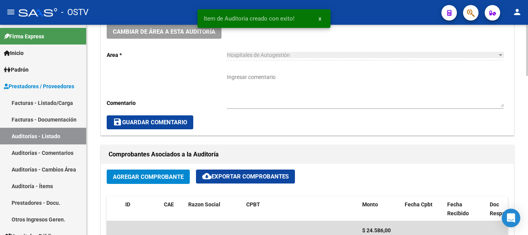
scroll to position [245, 0]
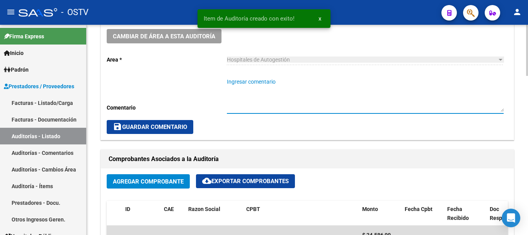
click at [312, 97] on textarea "Ingresar comentario" at bounding box center [365, 95] width 277 height 34
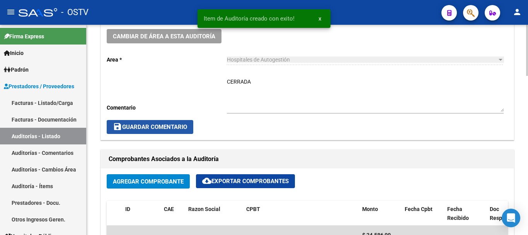
click at [147, 126] on span "save Guardar Comentario" at bounding box center [150, 126] width 74 height 7
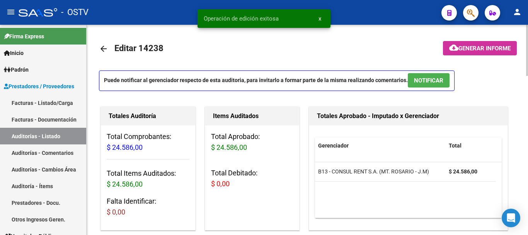
scroll to position [0, 0]
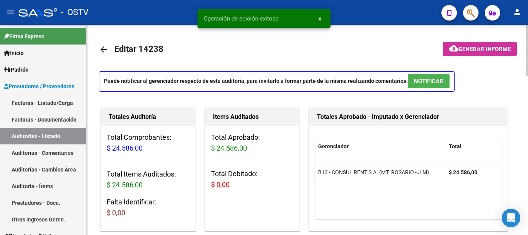
click at [103, 50] on mat-icon "arrow_back" at bounding box center [103, 49] width 9 height 9
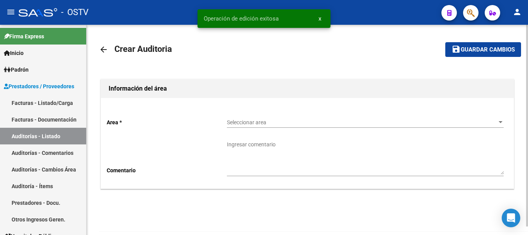
click at [260, 124] on span "Seleccionar area" at bounding box center [362, 122] width 270 height 7
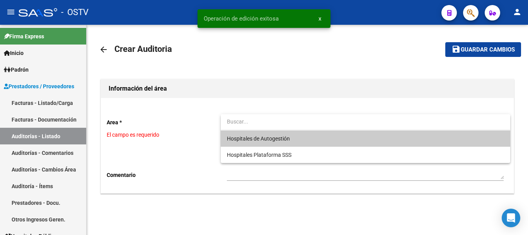
click at [253, 138] on span "Hospitales de Autogestión" at bounding box center [258, 138] width 63 height 6
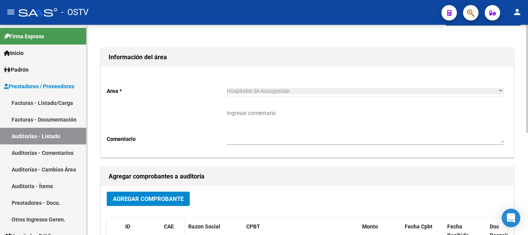
scroll to position [77, 0]
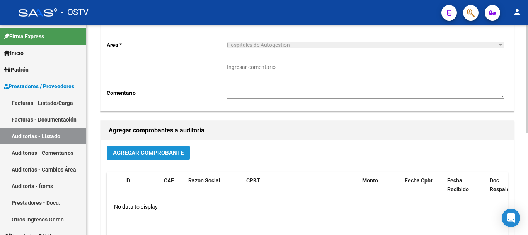
drag, startPoint x: 159, startPoint y: 146, endPoint x: 168, endPoint y: 140, distance: 10.9
click at [159, 145] on div "Agregar Comprobante ID CAE Razon Social CPBT Monto Fecha Cpbt Fecha Recibido Do…" at bounding box center [307, 220] width 413 height 161
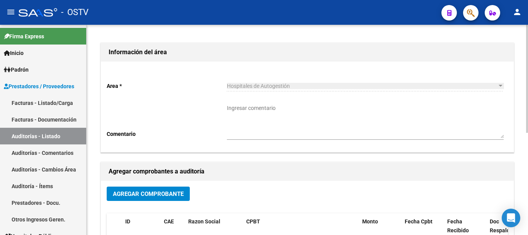
scroll to position [0, 0]
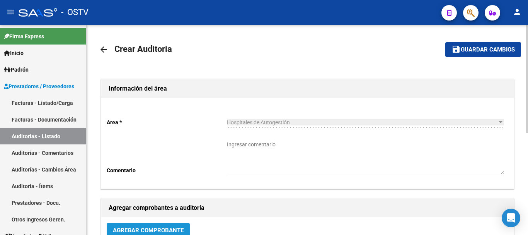
click at [165, 234] on button "Agregar Comprobante" at bounding box center [148, 230] width 83 height 14
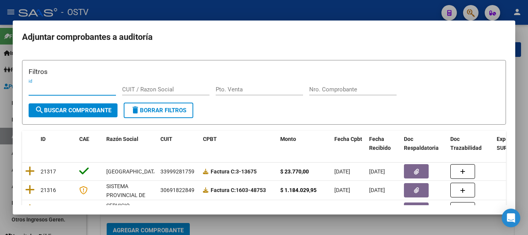
click at [361, 84] on div "Nro. Comprobante" at bounding box center [352, 90] width 87 height 12
click at [356, 90] on input "Nro. Comprobante" at bounding box center [352, 89] width 87 height 7
paste input "3383"
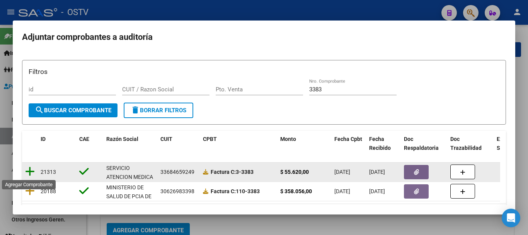
click at [28, 169] on icon at bounding box center [30, 171] width 10 height 11
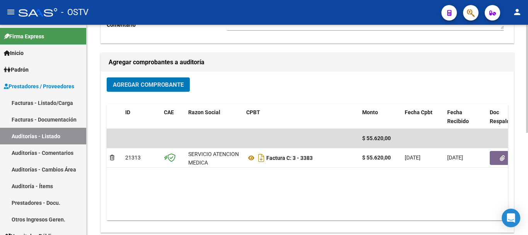
scroll to position [157, 0]
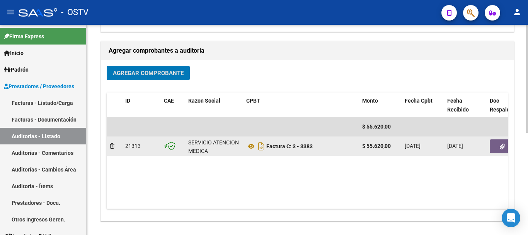
click at [503, 139] on button "button" at bounding box center [502, 146] width 25 height 14
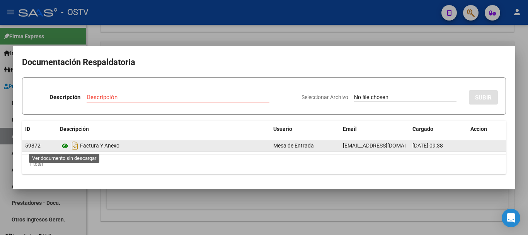
click at [63, 143] on icon at bounding box center [65, 145] width 10 height 9
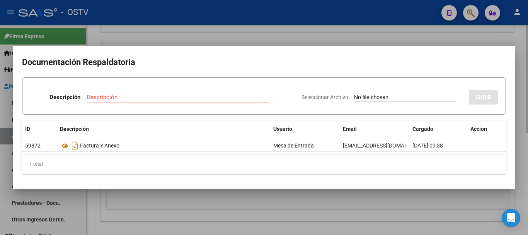
click at [395, 42] on div at bounding box center [264, 117] width 528 height 235
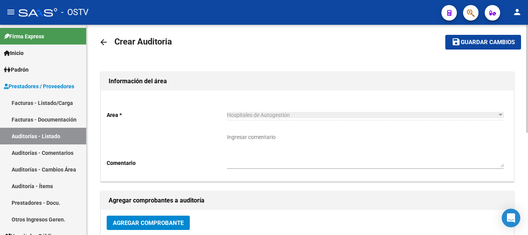
scroll to position [0, 0]
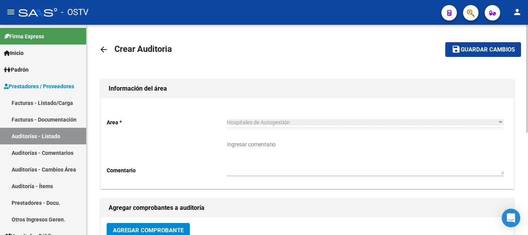
click at [474, 46] on span "Guardar cambios" at bounding box center [488, 49] width 54 height 7
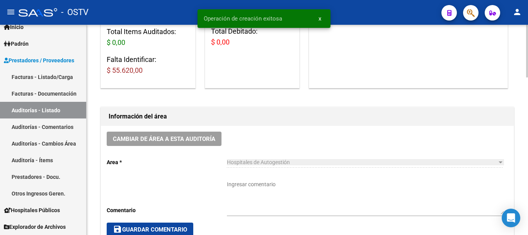
scroll to position [155, 0]
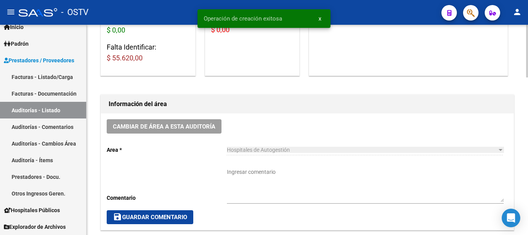
click at [153, 216] on span "save Guardar Comentario" at bounding box center [150, 217] width 74 height 7
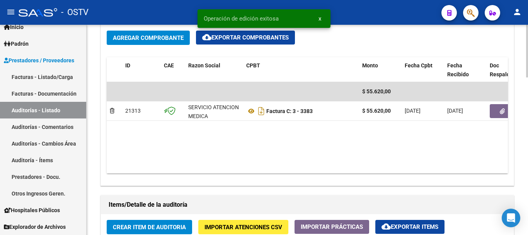
scroll to position [542, 0]
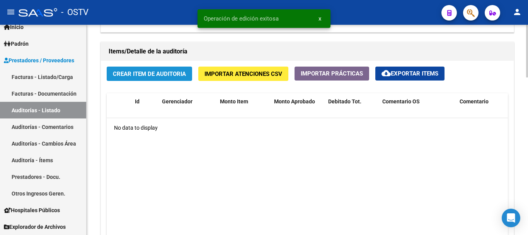
click at [157, 71] on span "Crear Item de Auditoria" at bounding box center [149, 73] width 73 height 7
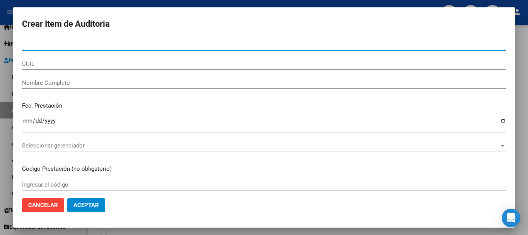
paste input "40450852"
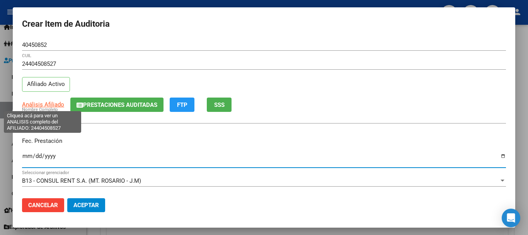
click at [45, 104] on span "Análisis Afiliado" at bounding box center [43, 104] width 42 height 7
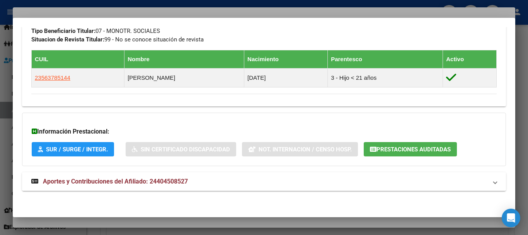
click at [173, 175] on mat-expansion-panel-header "Aportes y Contribuciones del Afiliado: 24404508527" at bounding box center [264, 181] width 484 height 19
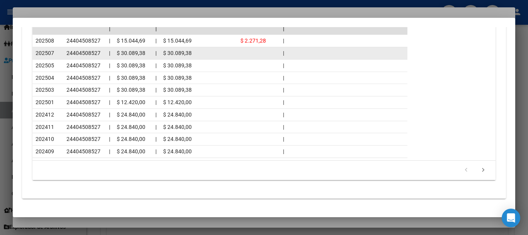
scroll to position [757, 0]
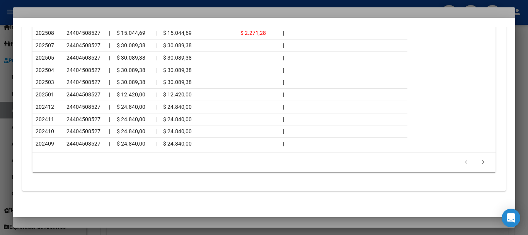
click at [101, 10] on div at bounding box center [264, 117] width 528 height 235
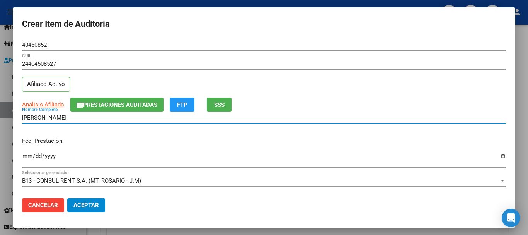
click at [454, 120] on input "[PERSON_NAME]" at bounding box center [264, 117] width 484 height 7
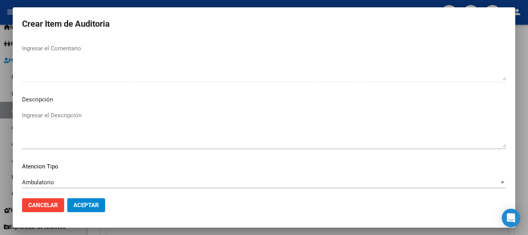
scroll to position [544, 0]
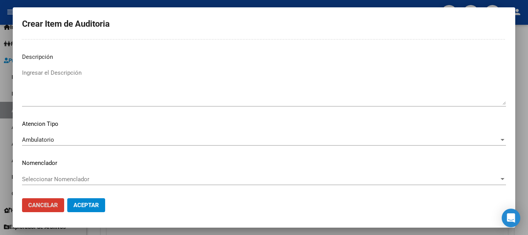
click at [67, 198] on button "Aceptar" at bounding box center [86, 205] width 38 height 14
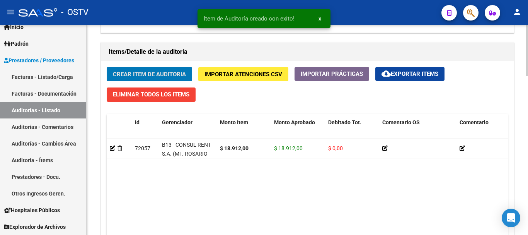
scroll to position [542, 0]
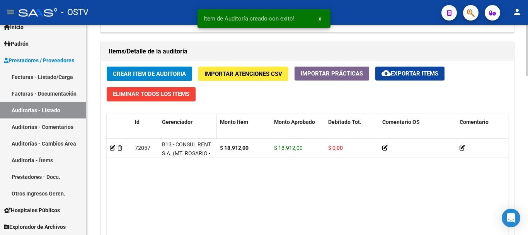
click at [107, 67] on button "Crear Item de Auditoria" at bounding box center [149, 74] width 85 height 14
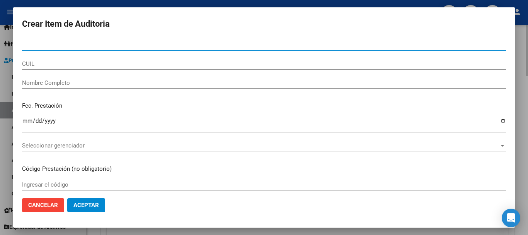
paste input "44022054"
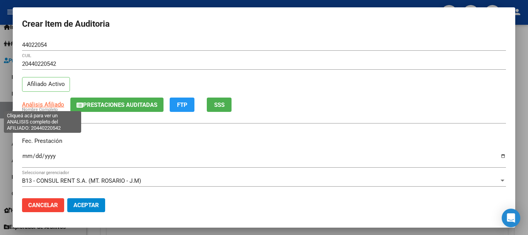
click at [39, 104] on span "Análisis Afiliado" at bounding box center [43, 104] width 42 height 7
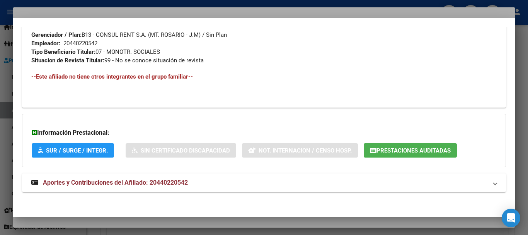
scroll to position [390, 0]
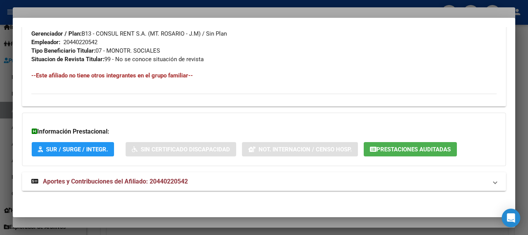
click at [161, 176] on mat-expansion-panel-header "Aportes y Contribuciones del Afiliado: 20440220542" at bounding box center [264, 181] width 484 height 19
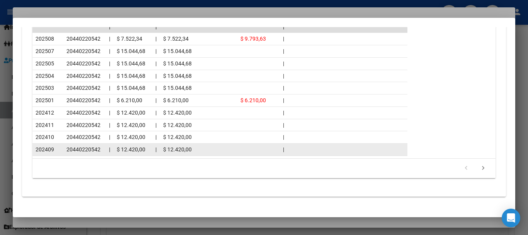
scroll to position [738, 0]
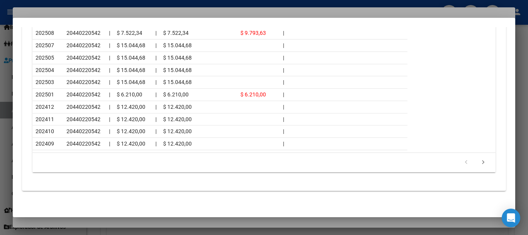
drag, startPoint x: 93, startPoint y: 6, endPoint x: 144, endPoint y: 21, distance: 53.5
click at [93, 5] on div at bounding box center [264, 117] width 528 height 235
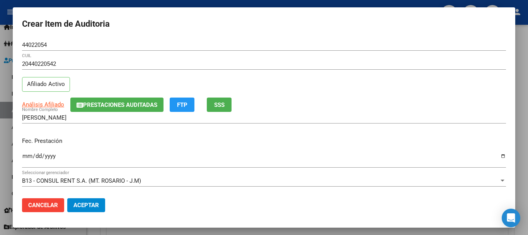
drag, startPoint x: 421, startPoint y: 84, endPoint x: 425, endPoint y: 108, distance: 24.4
click at [421, 84] on div "20440220542 CUIL Afiliado Activo" at bounding box center [264, 77] width 484 height 39
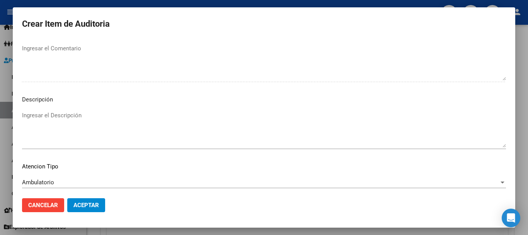
scroll to position [544, 0]
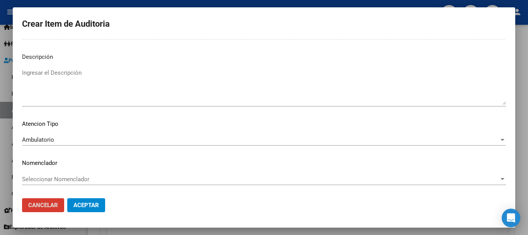
click at [67, 198] on button "Aceptar" at bounding box center [86, 205] width 38 height 14
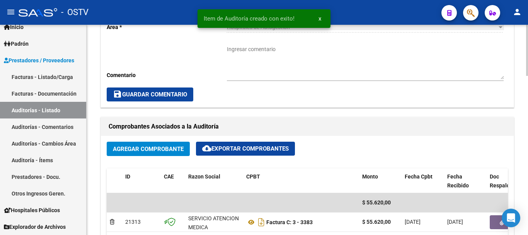
scroll to position [232, 0]
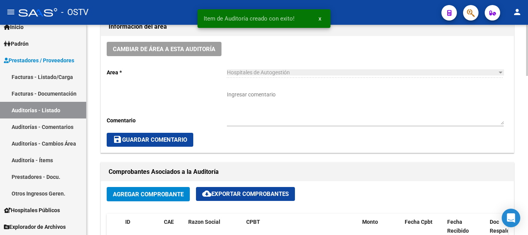
click at [278, 115] on textarea "Ingresar comentario" at bounding box center [365, 108] width 277 height 34
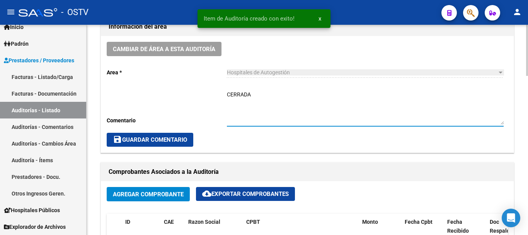
click at [149, 144] on button "save Guardar Comentario" at bounding box center [150, 140] width 87 height 14
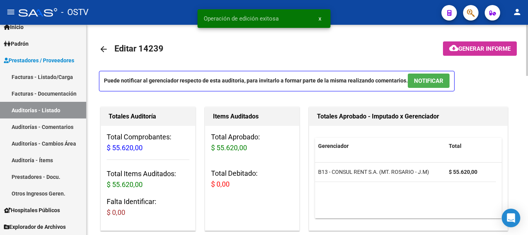
scroll to position [0, 0]
click at [105, 50] on mat-icon "arrow_back" at bounding box center [103, 49] width 9 height 9
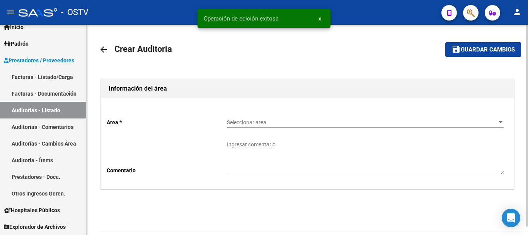
click at [256, 120] on span "Seleccionar area" at bounding box center [362, 122] width 270 height 7
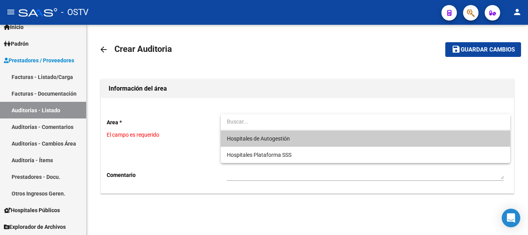
click at [225, 191] on div at bounding box center [264, 117] width 528 height 235
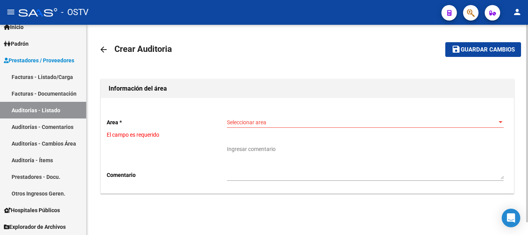
click at [256, 121] on span "Seleccionar area" at bounding box center [362, 122] width 270 height 7
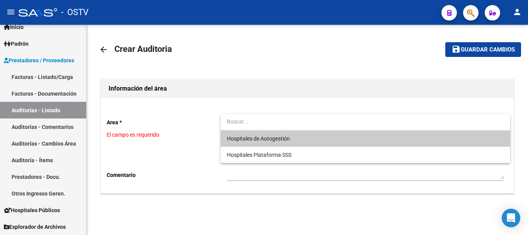
click at [255, 138] on span "Hospitales de Autogestión" at bounding box center [258, 138] width 63 height 6
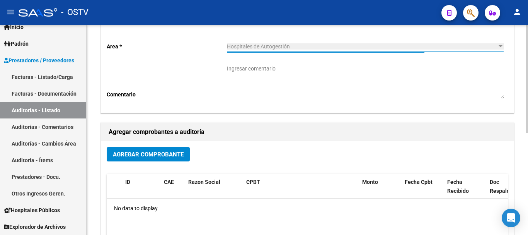
scroll to position [77, 0]
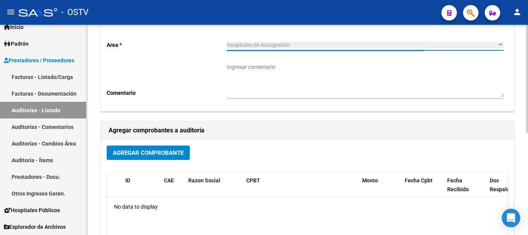
click at [178, 146] on button "Agregar Comprobante" at bounding box center [148, 152] width 83 height 14
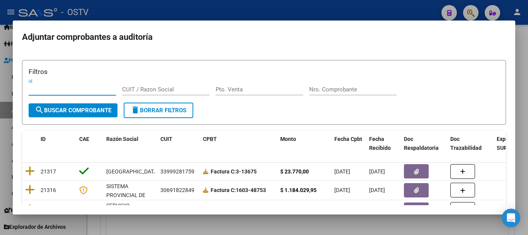
click at [357, 91] on input "Nro. Comprobante" at bounding box center [352, 89] width 87 height 7
paste input "22439"
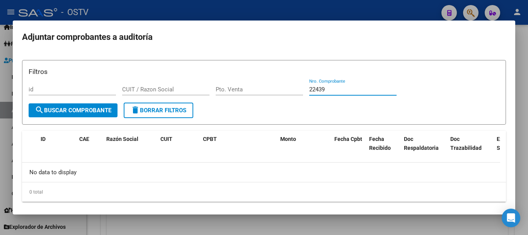
click at [110, 9] on div at bounding box center [264, 117] width 528 height 235
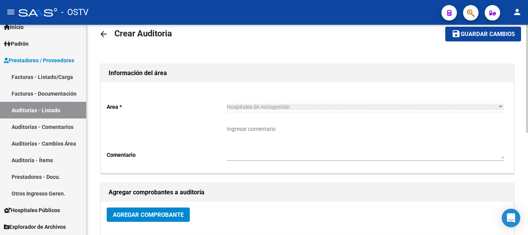
scroll to position [0, 0]
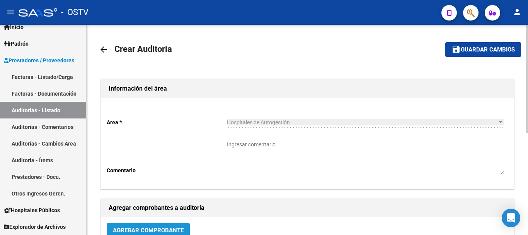
click at [156, 228] on span "Agregar Comprobante" at bounding box center [148, 230] width 71 height 7
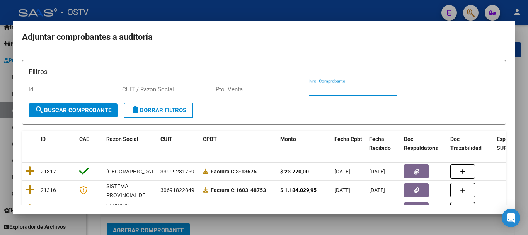
click at [338, 88] on input "Nro. Comprobante" at bounding box center [352, 89] width 87 height 7
click at [253, 1] on div at bounding box center [264, 117] width 528 height 235
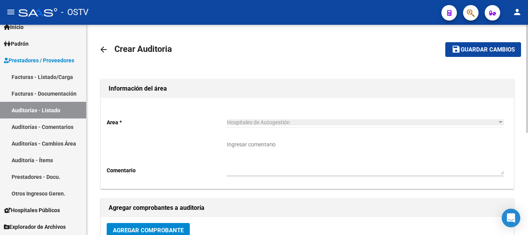
scroll to position [2, 0]
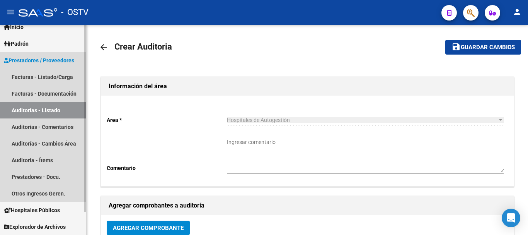
click at [47, 107] on link "Auditorías - Listado" at bounding box center [43, 110] width 86 height 17
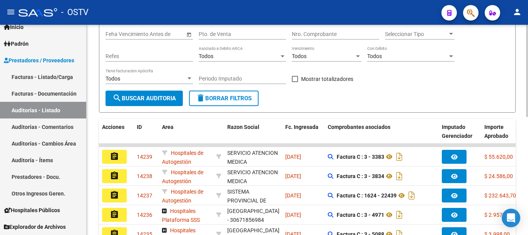
scroll to position [2, 0]
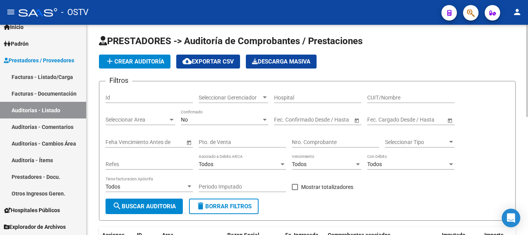
click at [310, 142] on input "Nro. Comprobante" at bounding box center [335, 142] width 87 height 7
paste input "22439"
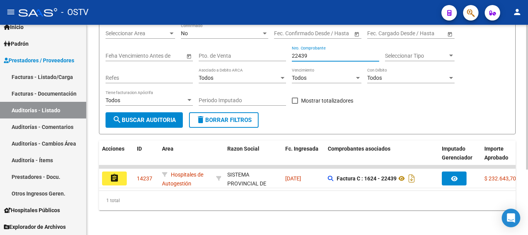
scroll to position [95, 0]
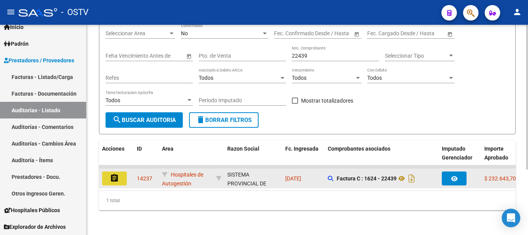
click at [116, 173] on mat-icon "assignment" at bounding box center [114, 177] width 9 height 9
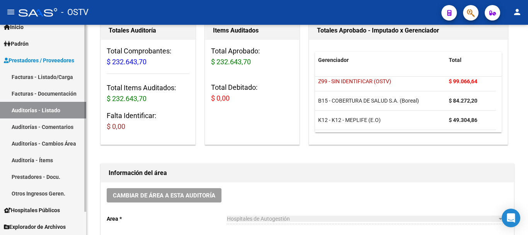
scroll to position [39, 0]
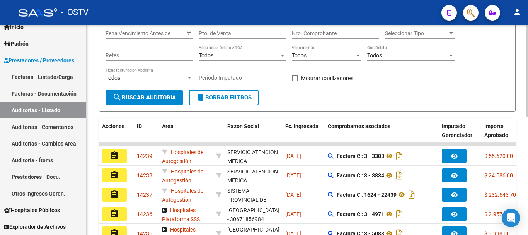
scroll to position [39, 0]
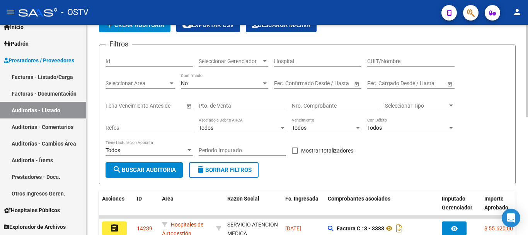
click at [325, 102] on div "Nro. Comprobante" at bounding box center [335, 103] width 87 height 15
paste input "22439"
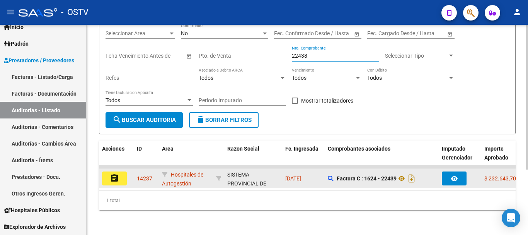
scroll to position [95, 0]
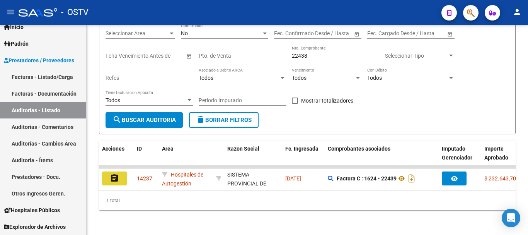
drag, startPoint x: 116, startPoint y: 171, endPoint x: 127, endPoint y: 171, distance: 10.8
click at [116, 173] on mat-icon "assignment" at bounding box center [114, 177] width 9 height 9
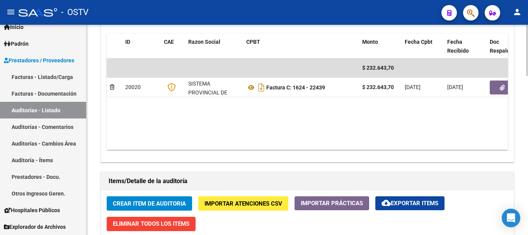
scroll to position [426, 0]
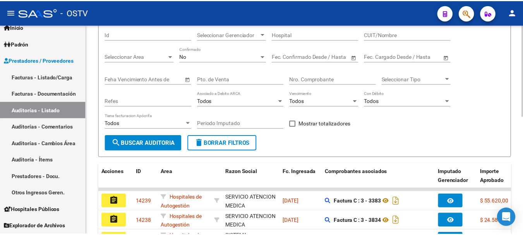
scroll to position [269, 0]
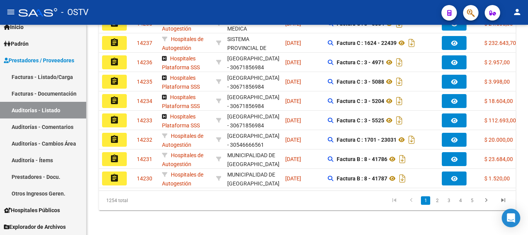
click at [518, 17] on mat-icon "person" at bounding box center [517, 11] width 9 height 9
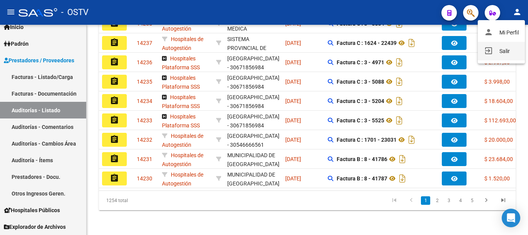
click at [506, 52] on button "exit_to_app Salir" at bounding box center [501, 51] width 47 height 19
